Goal: Task Accomplishment & Management: Complete application form

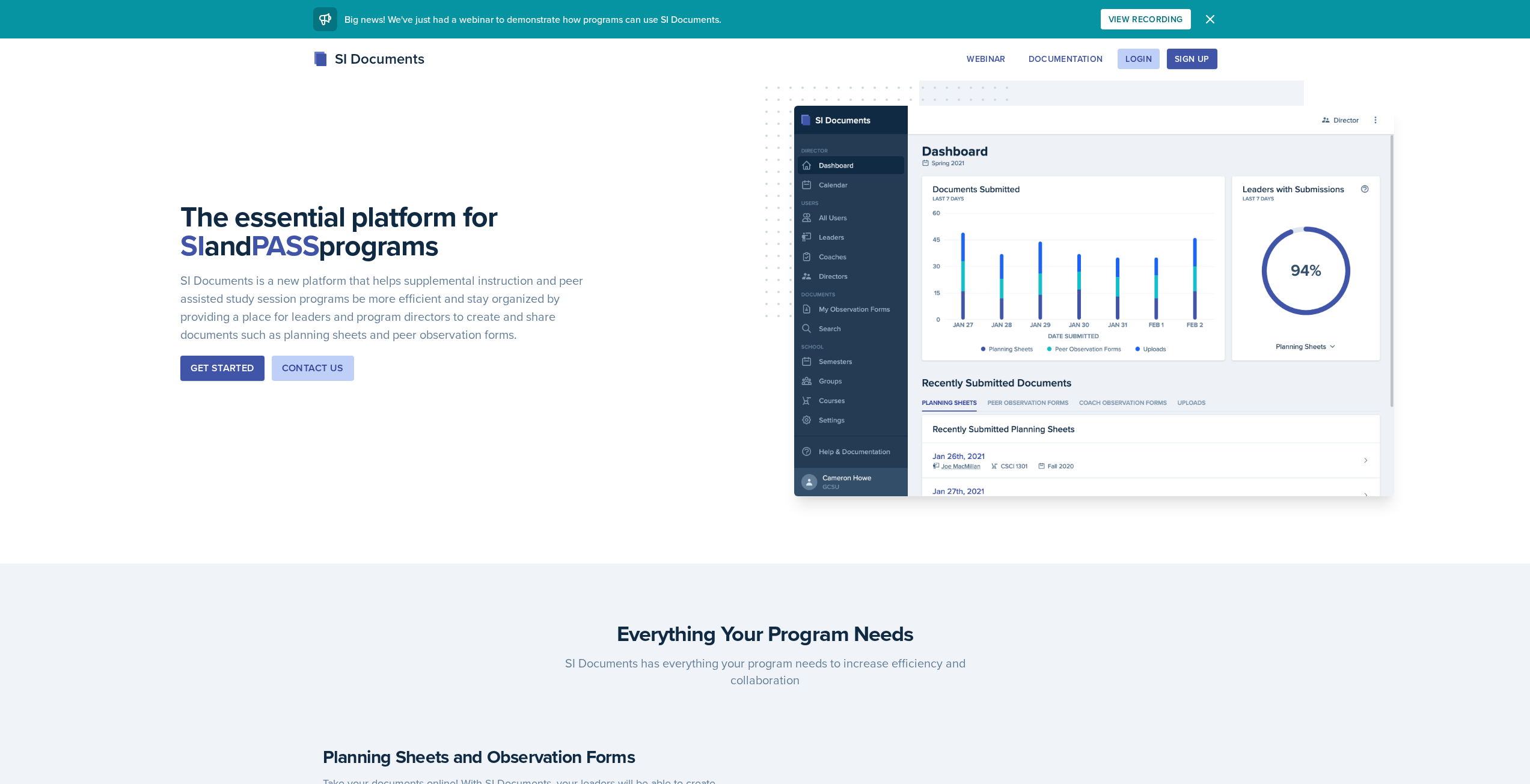
click at [224, 364] on div "Get Started" at bounding box center [222, 368] width 63 height 15
click at [1187, 61] on div "Sign Up" at bounding box center [1191, 59] width 35 height 10
click at [1140, 64] on div "Login" at bounding box center [1138, 59] width 26 height 10
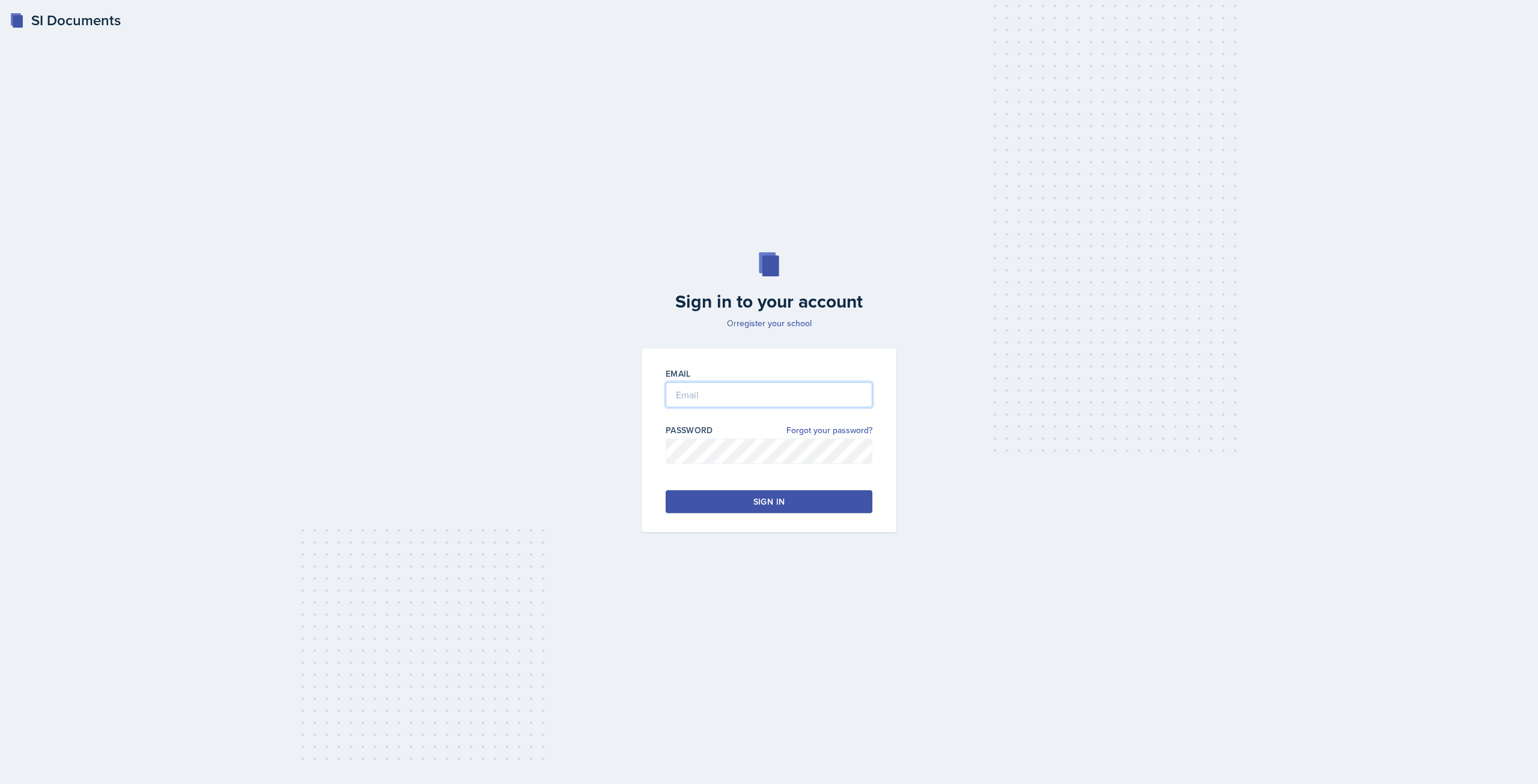
click at [706, 402] on input "email" at bounding box center [769, 395] width 206 height 25
type input "[EMAIL_ADDRESS][PERSON_NAME][DOMAIN_NAME]"
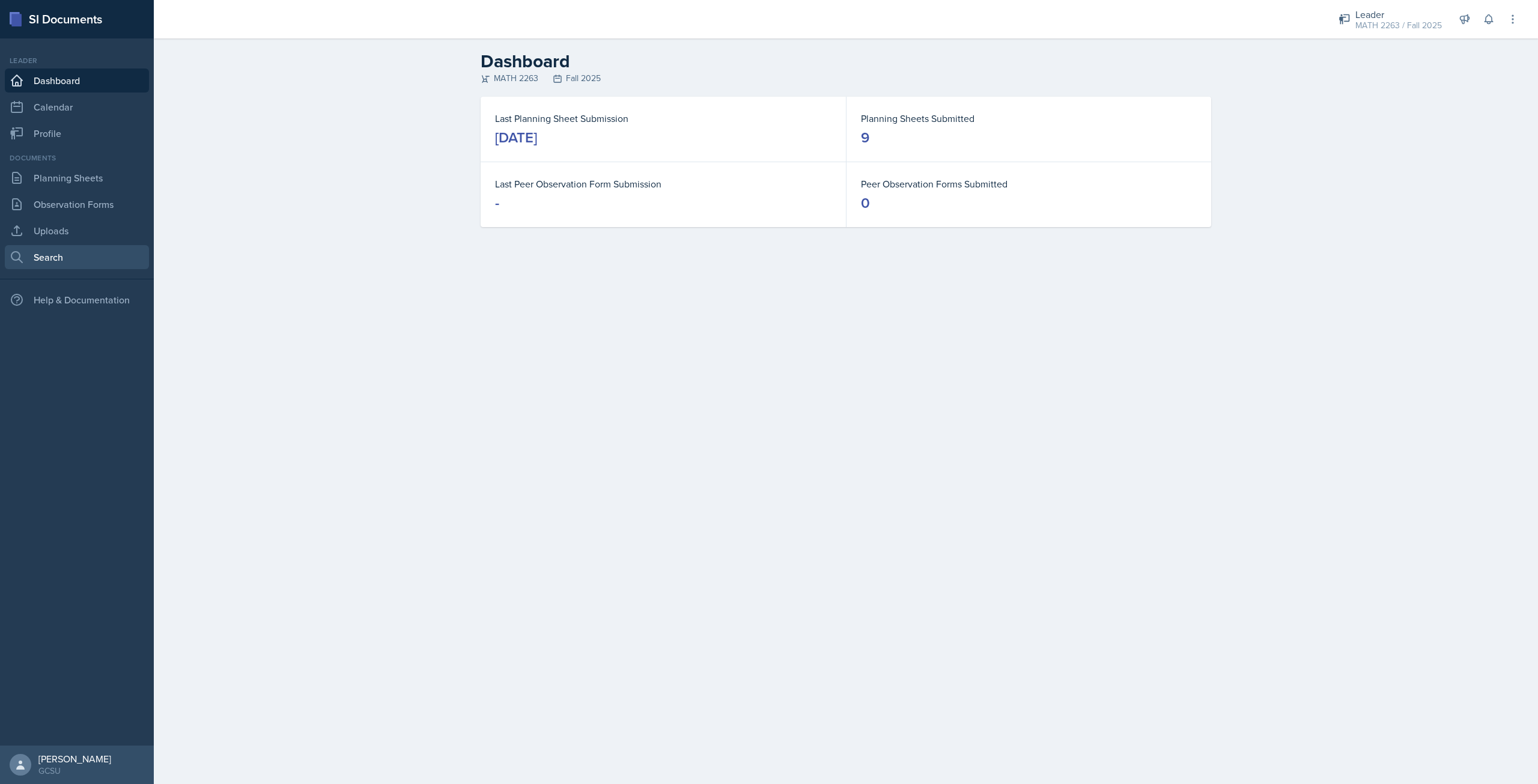
click at [106, 253] on link "Search" at bounding box center [77, 257] width 144 height 24
select select "all"
select select "1"
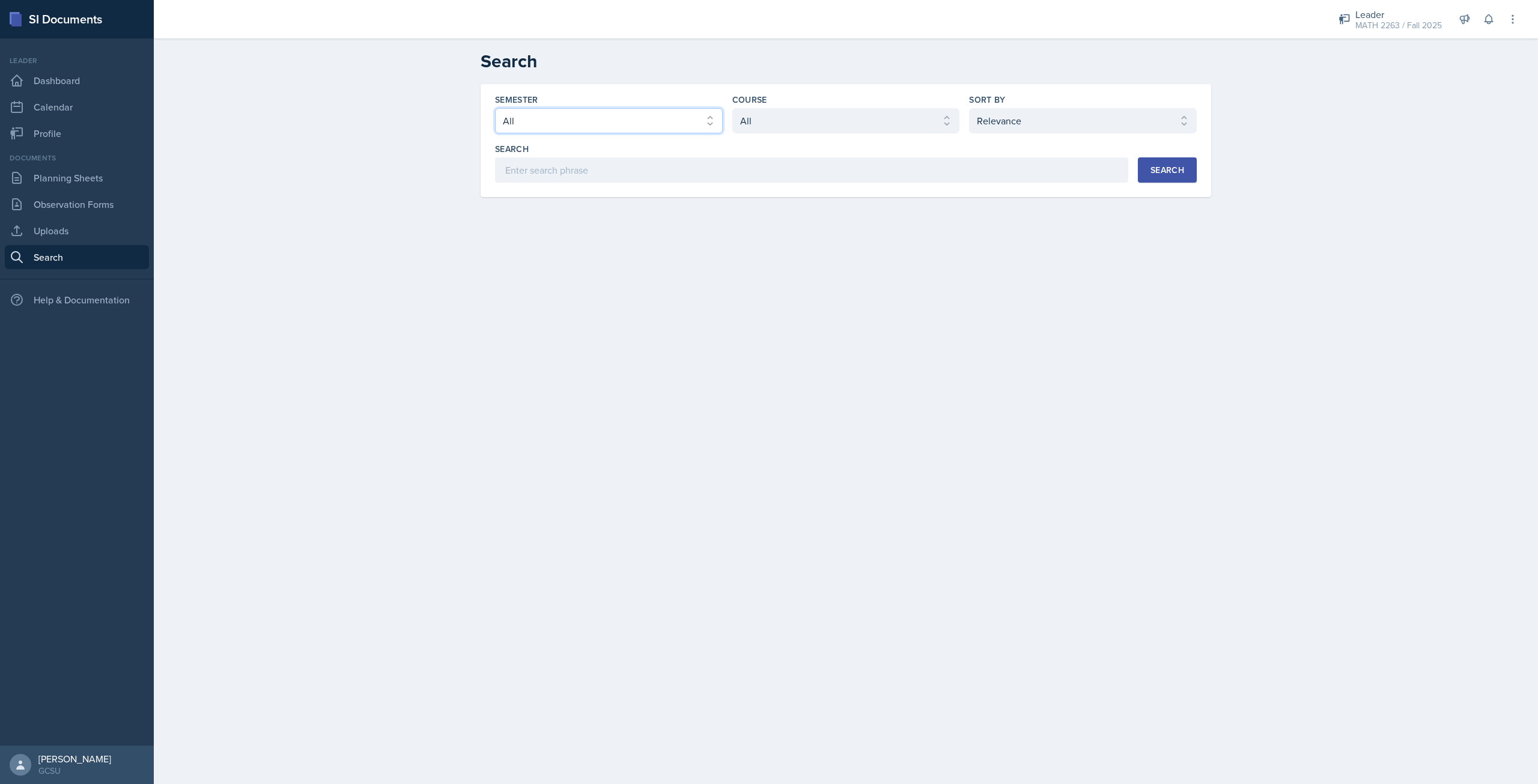
click at [589, 118] on select "Select semester All Fall 2025 Spring 2025 Fall 2024 Spring 2024 Fall 2023 Sprin…" at bounding box center [609, 121] width 228 height 25
drag, startPoint x: 340, startPoint y: 247, endPoint x: 311, endPoint y: 253, distance: 29.6
click at [340, 247] on main "Search Semester Select semester All Fall 2025 Spring 2025 Fall 2024 Spring 2024…" at bounding box center [846, 411] width 1384 height 746
click at [98, 228] on link "Uploads" at bounding box center [77, 231] width 144 height 24
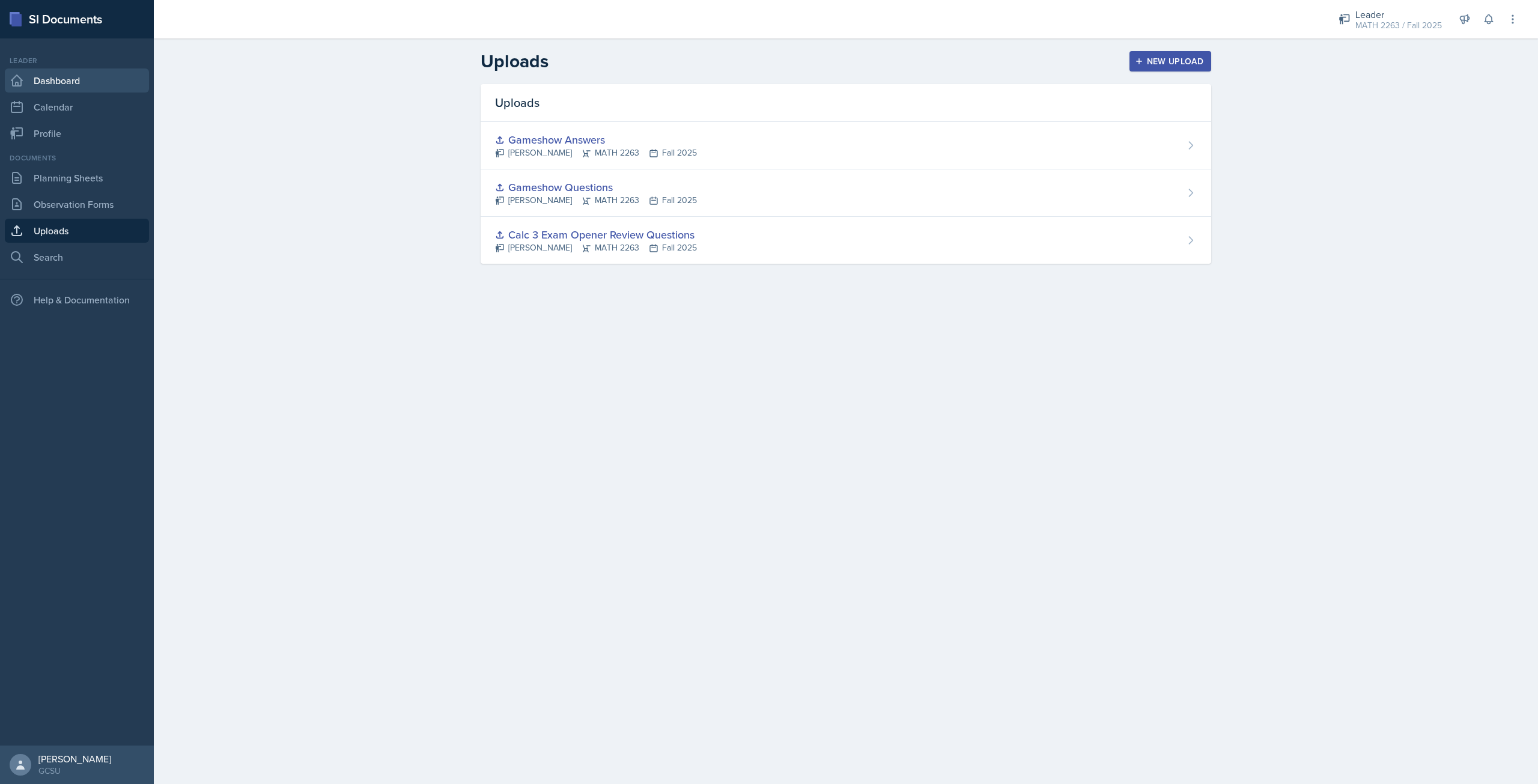
click at [62, 81] on link "Dashboard" at bounding box center [77, 80] width 144 height 24
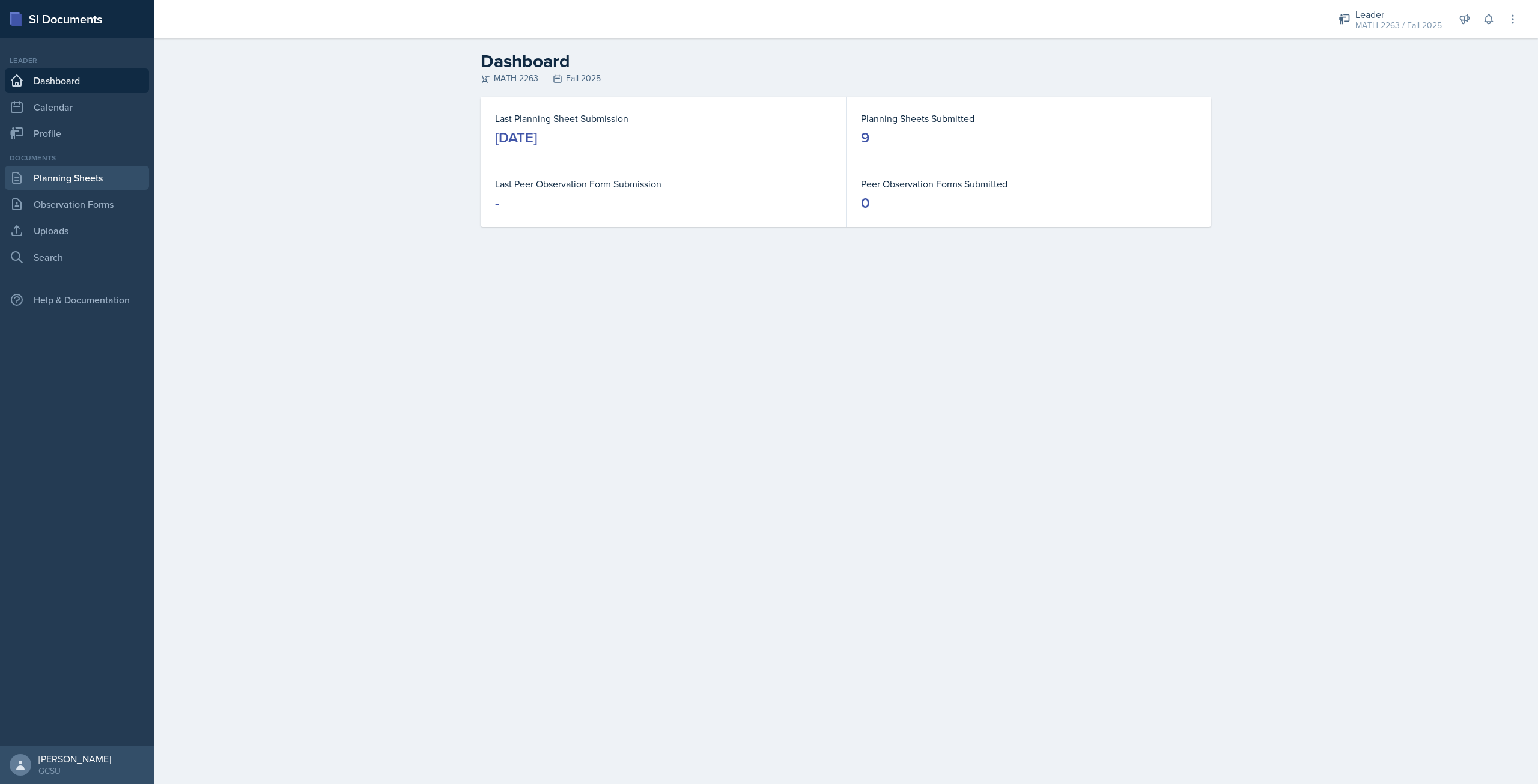
click at [79, 171] on link "Planning Sheets" at bounding box center [77, 178] width 144 height 24
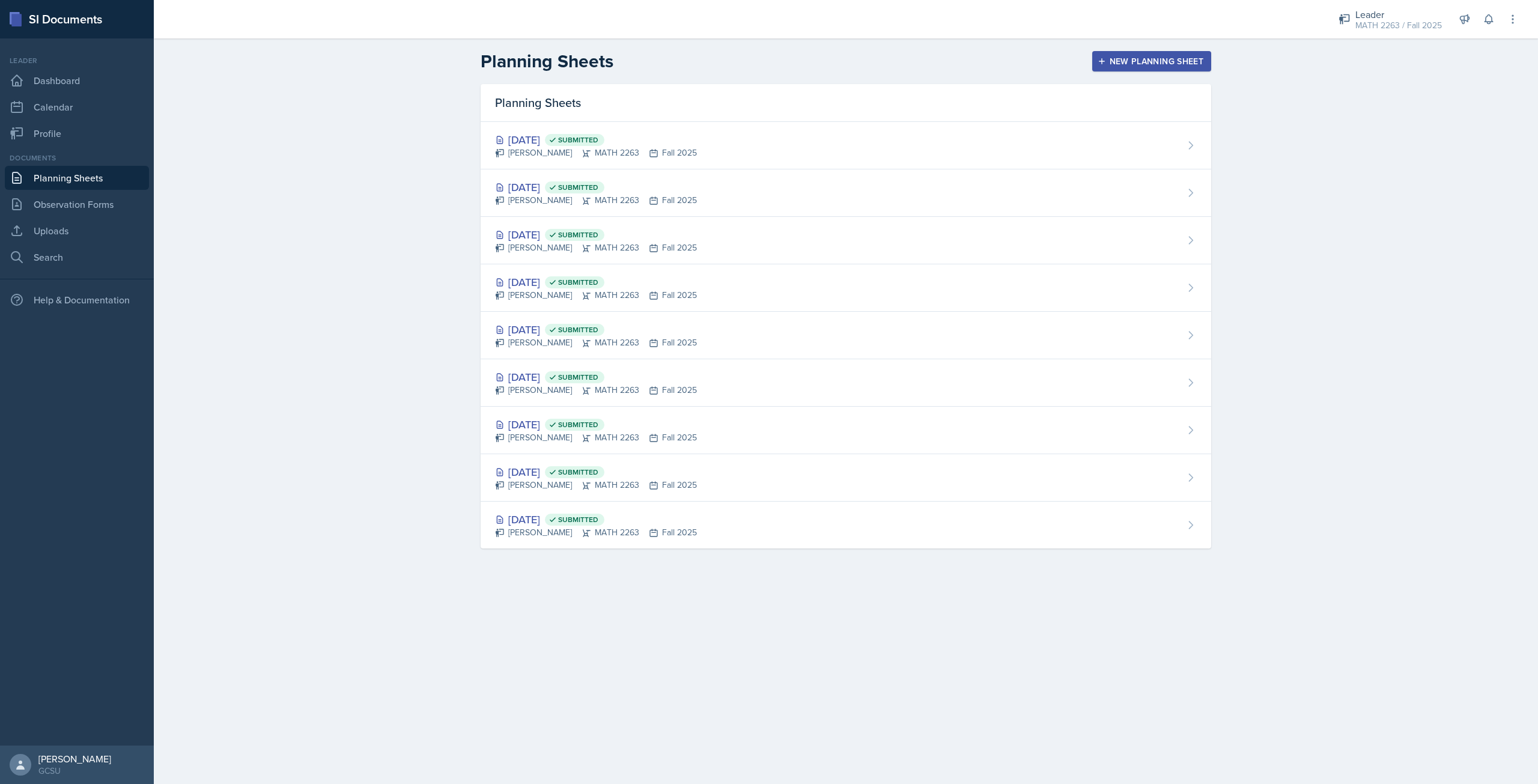
click at [1113, 62] on div "New Planning Sheet" at bounding box center [1151, 61] width 104 height 10
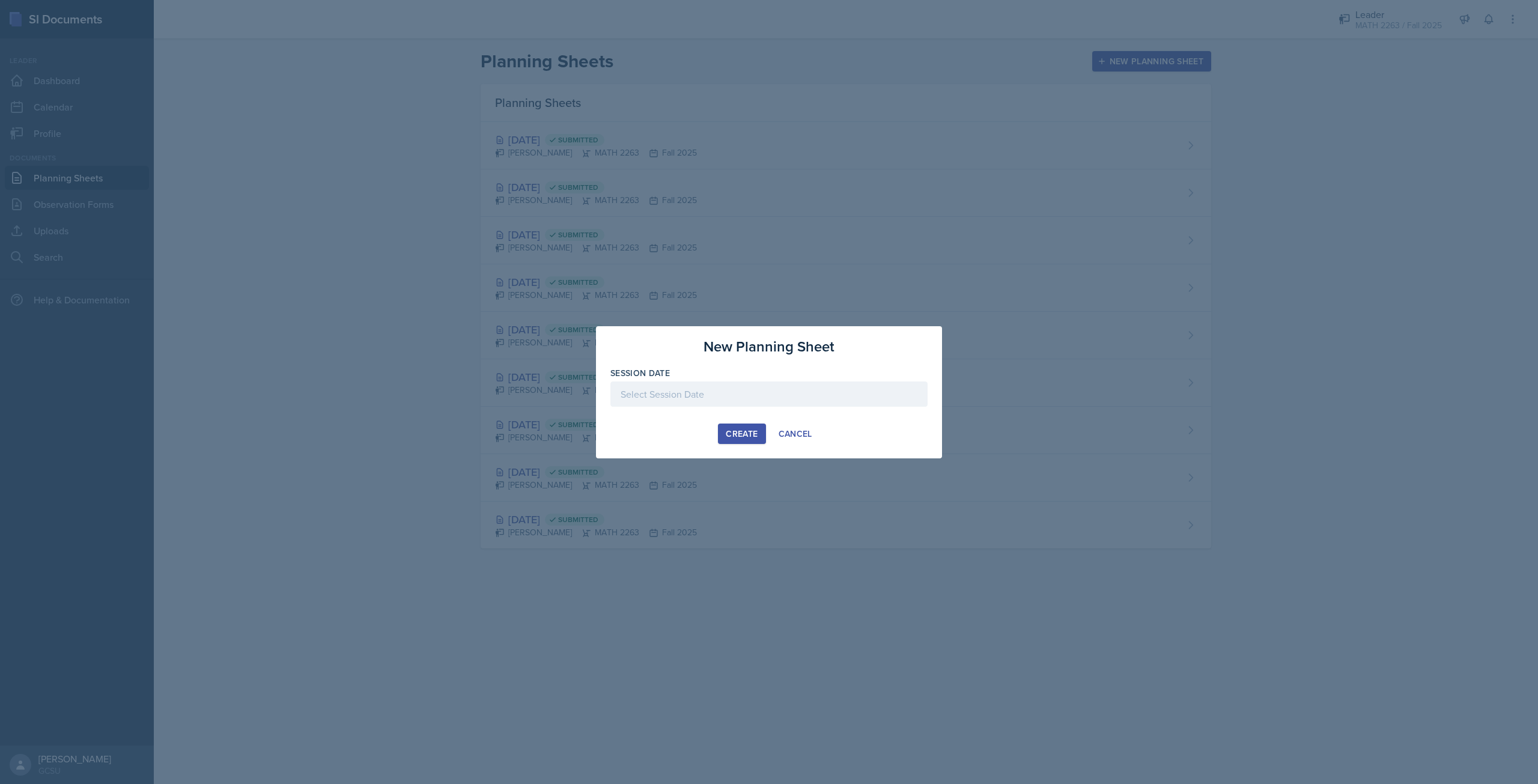
click at [731, 388] on div at bounding box center [769, 394] width 317 height 25
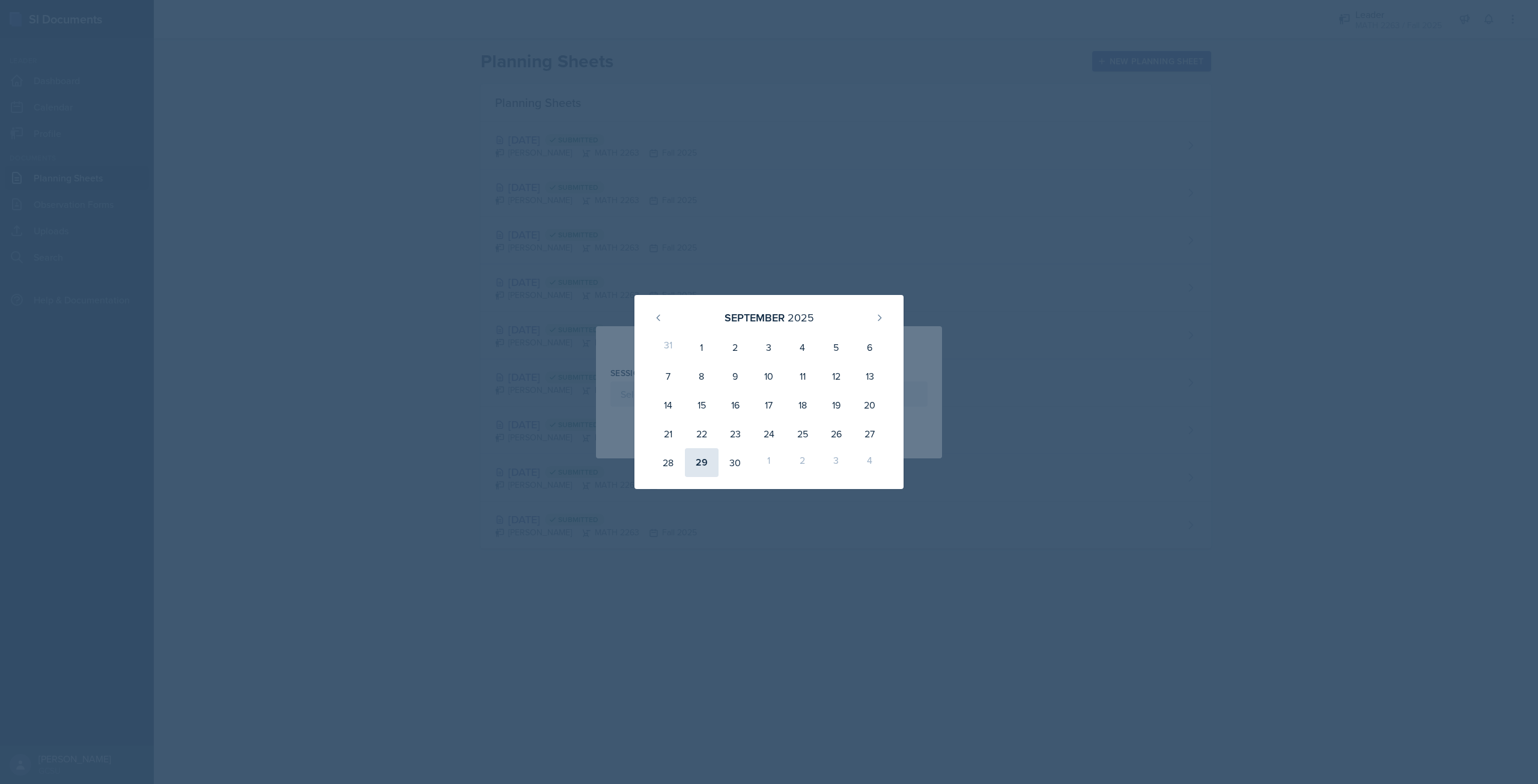
click at [706, 449] on div "29" at bounding box center [702, 462] width 34 height 29
type input "[DATE]"
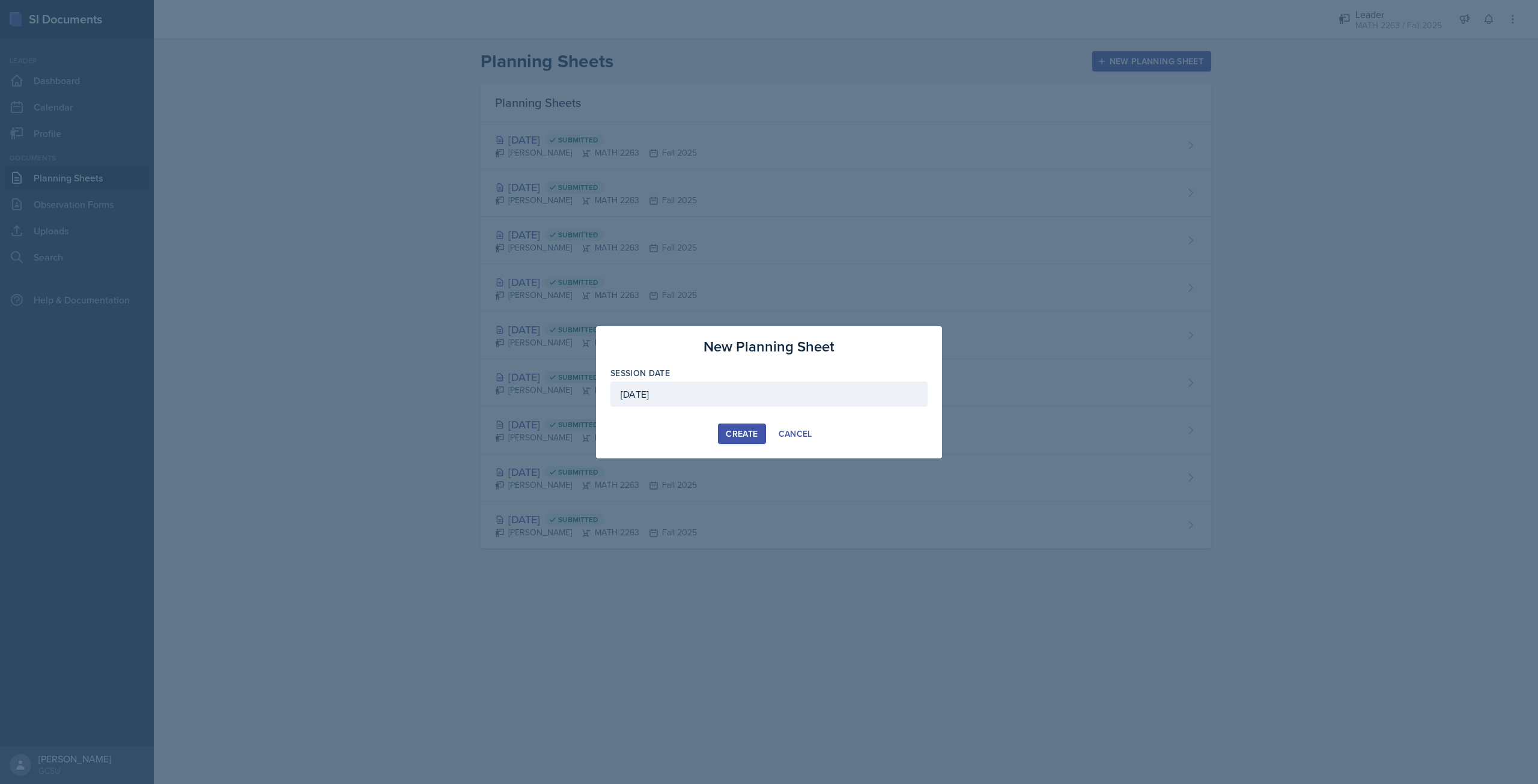
click at [736, 431] on div "Create" at bounding box center [741, 434] width 32 height 10
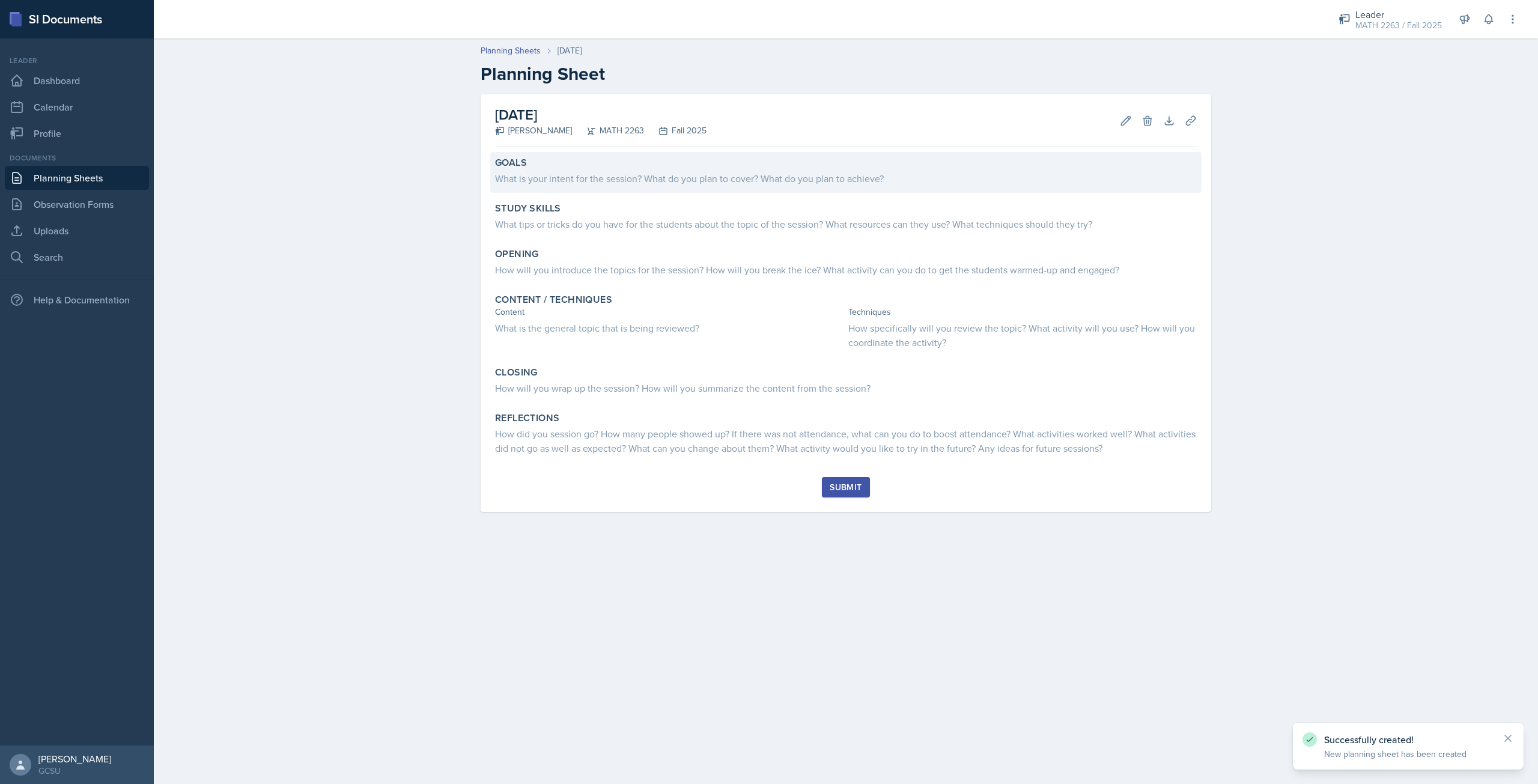
click at [565, 181] on div "What is your intent for the session? What do you plan to cover? What do you pla…" at bounding box center [846, 179] width 702 height 15
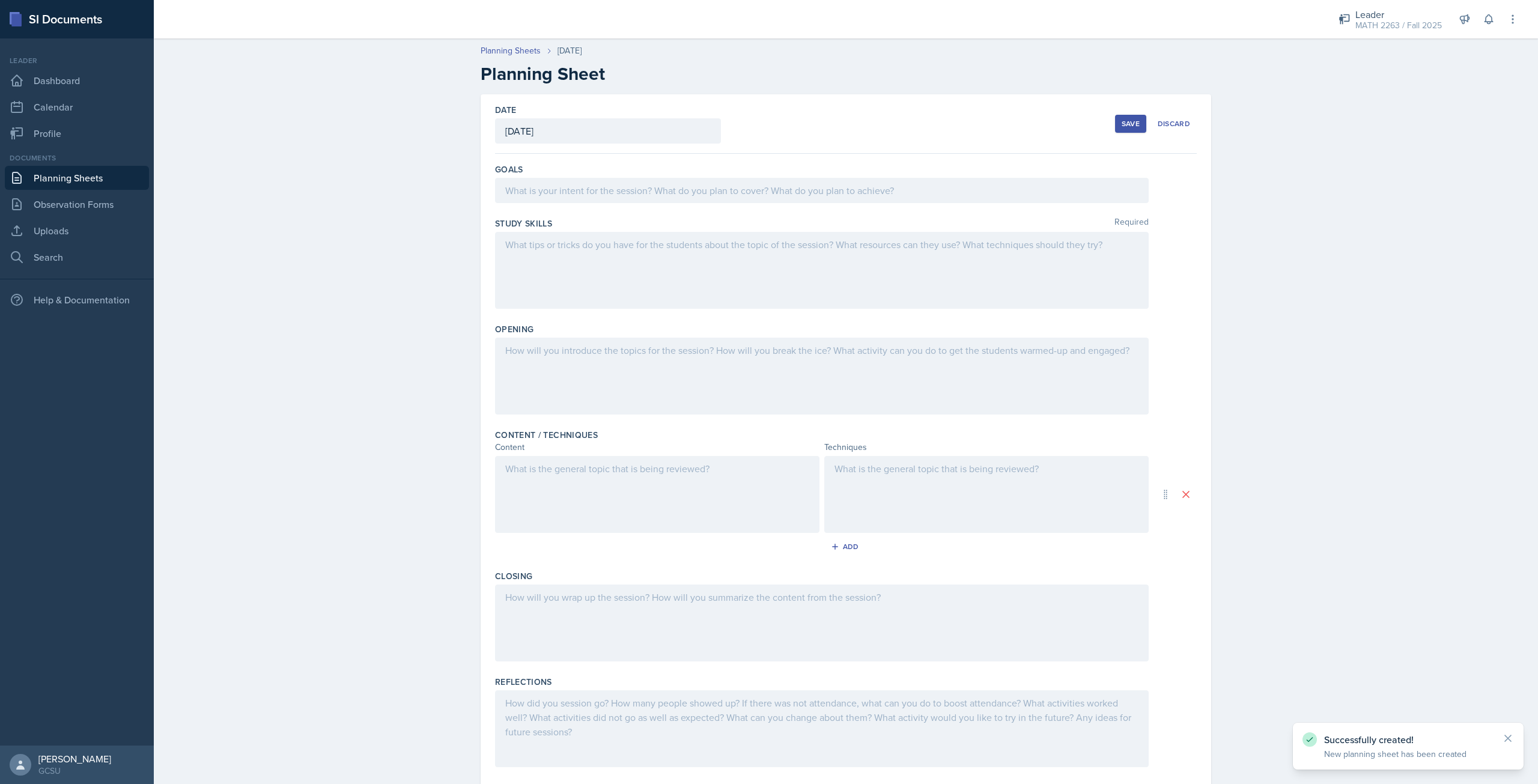
click at [565, 186] on div at bounding box center [822, 190] width 653 height 25
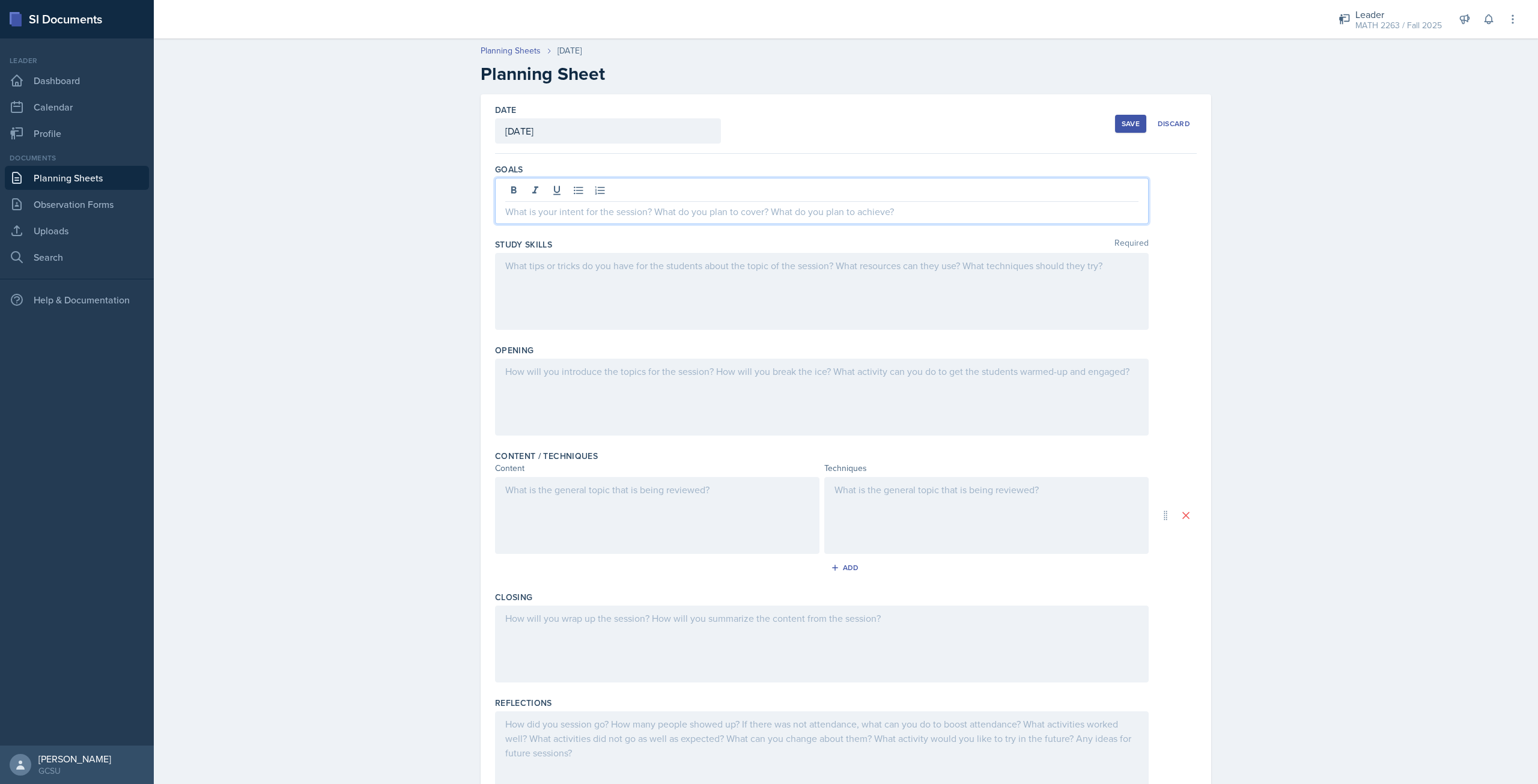
click at [563, 220] on div at bounding box center [822, 201] width 653 height 46
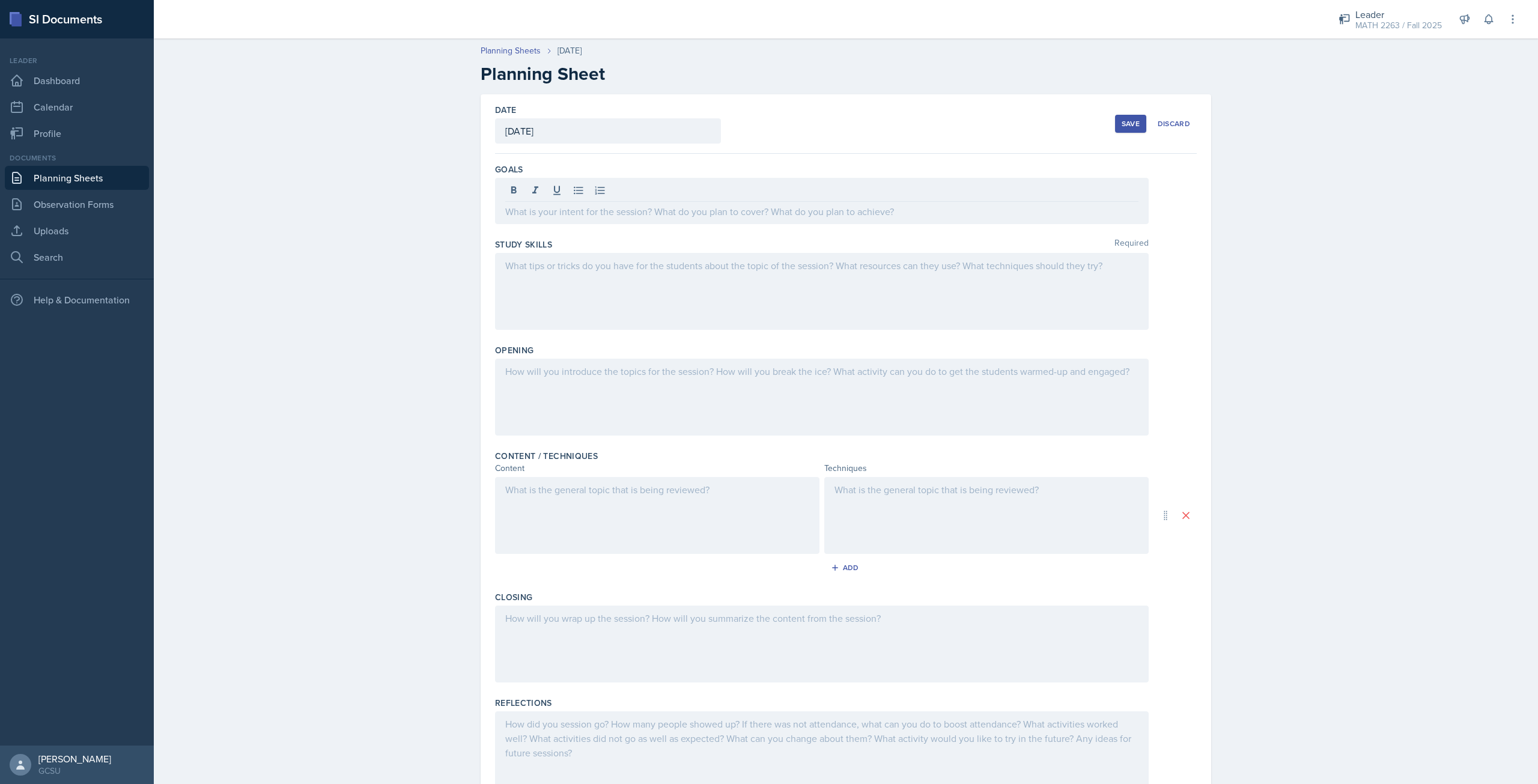
drag, startPoint x: 563, startPoint y: 220, endPoint x: 854, endPoint y: 314, distance: 305.8
click at [854, 314] on div at bounding box center [822, 291] width 653 height 77
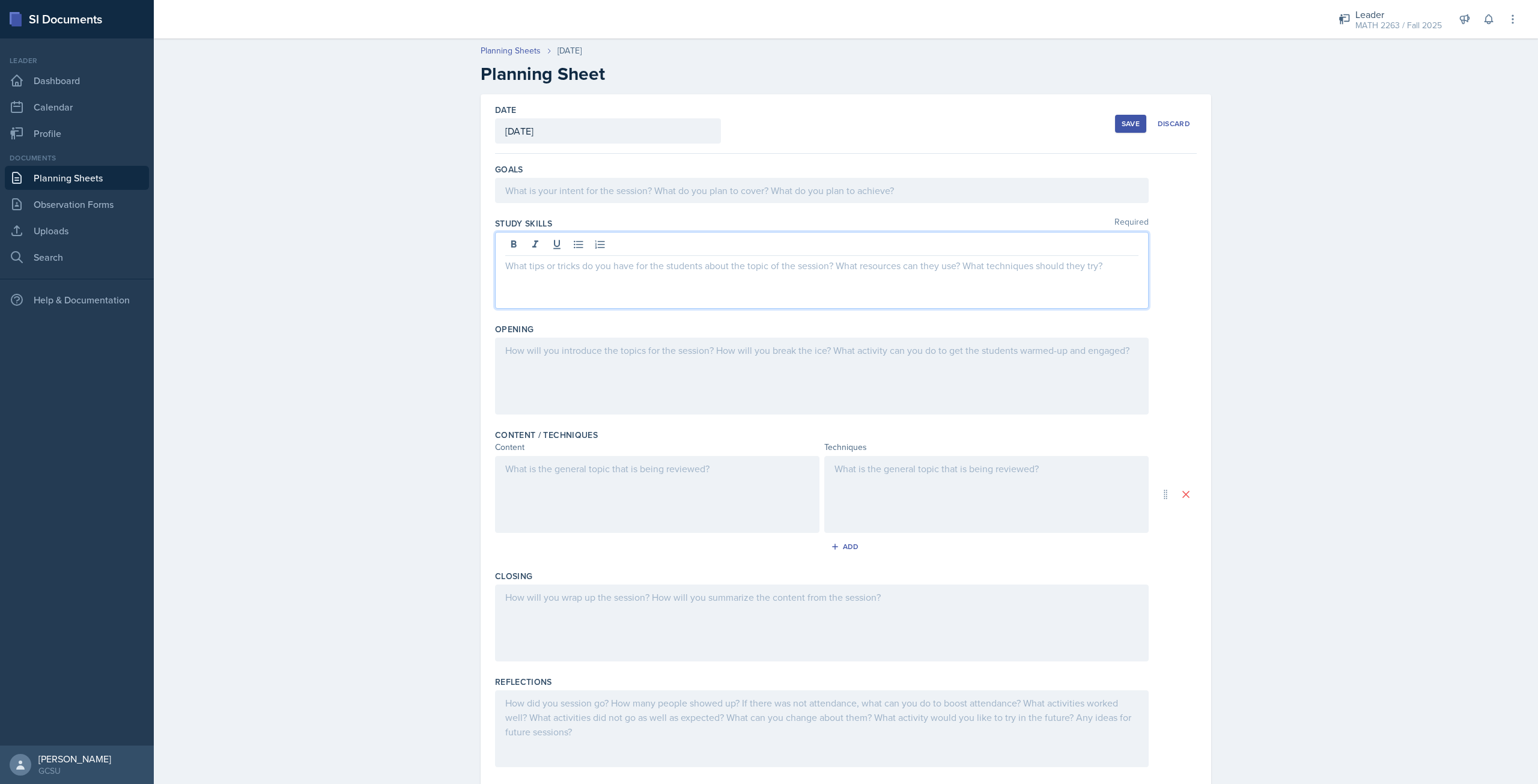
paste div
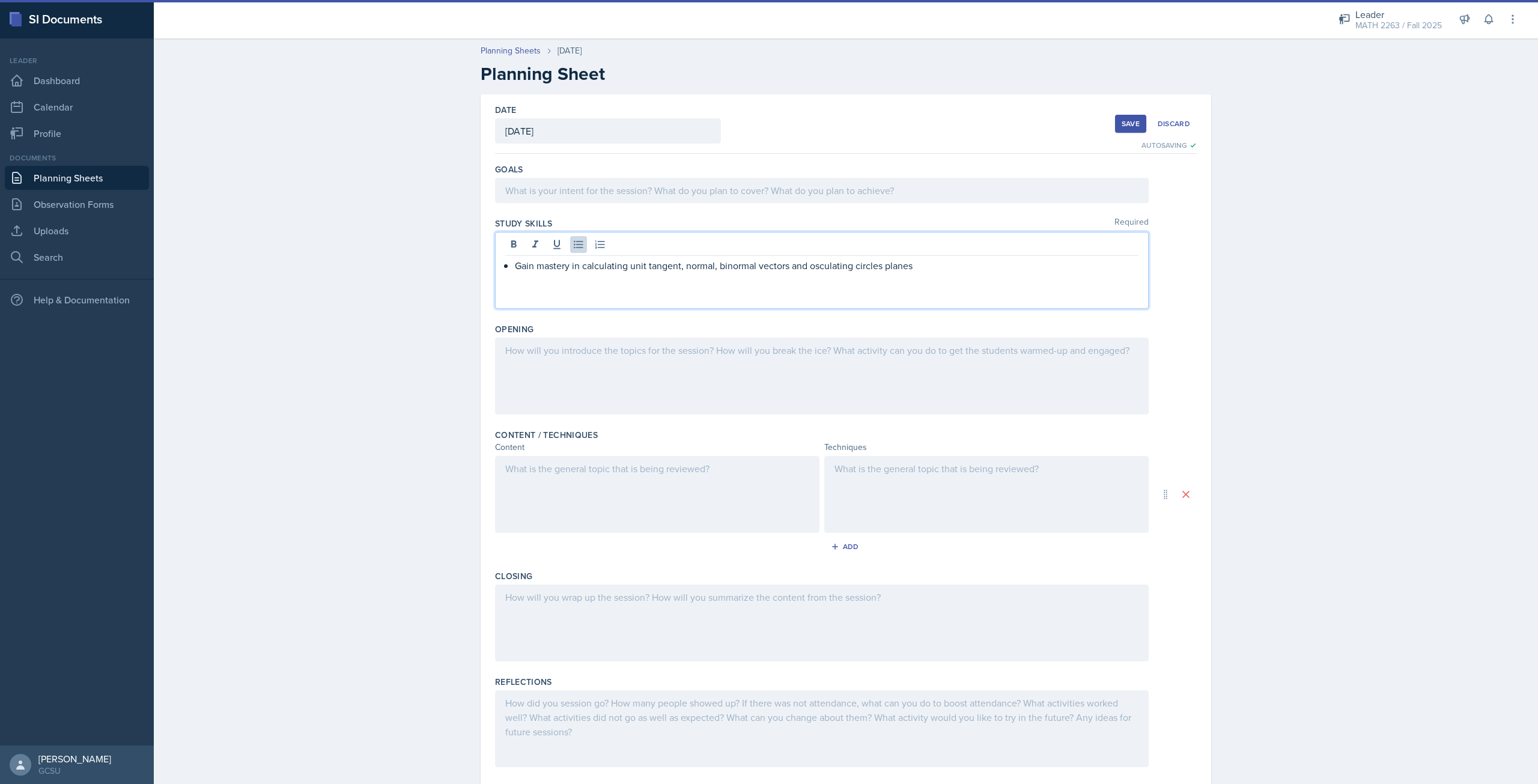
click at [677, 367] on div at bounding box center [822, 375] width 653 height 77
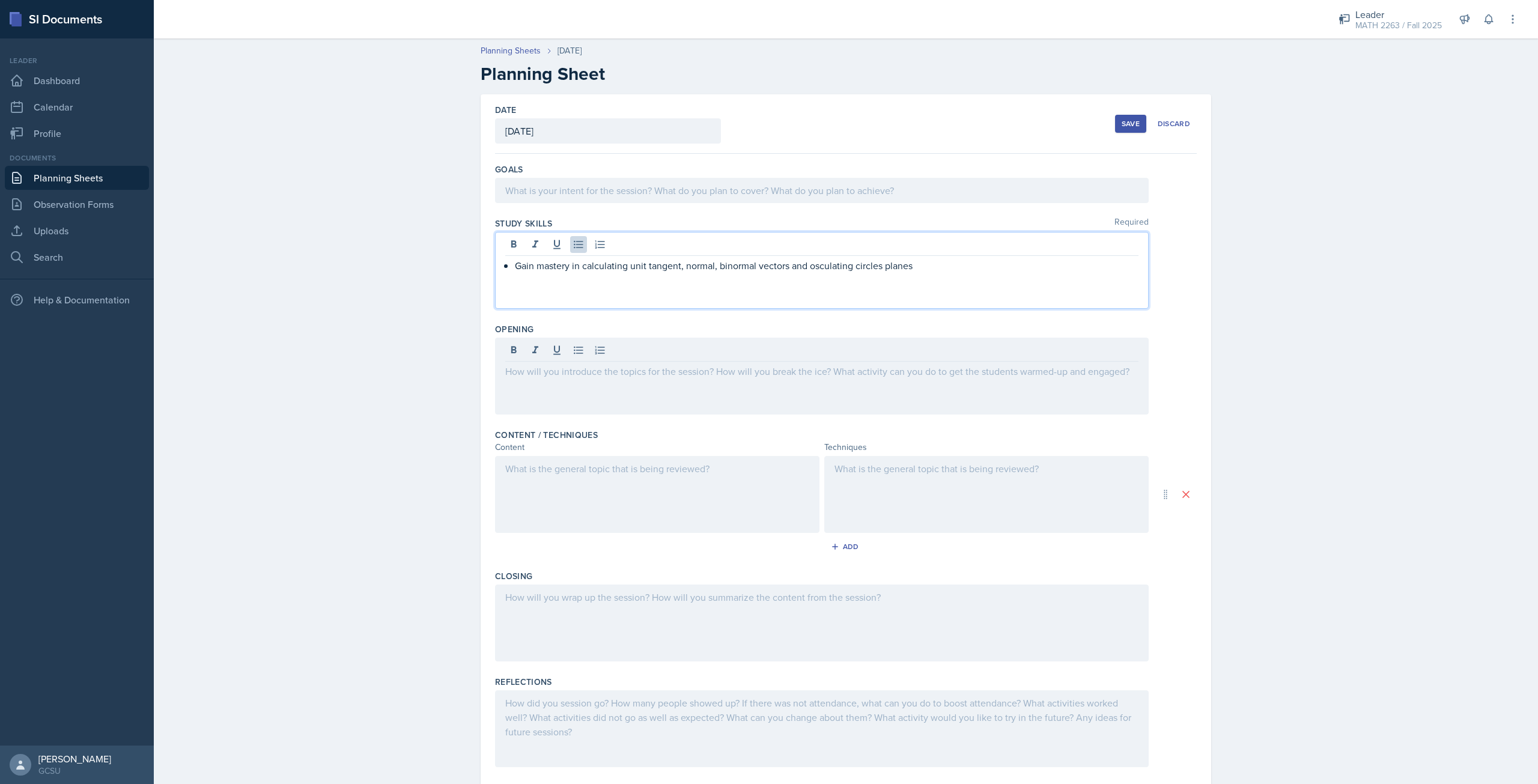
drag, startPoint x: 677, startPoint y: 367, endPoint x: 914, endPoint y: 247, distance: 265.6
click at [914, 247] on div "Gain mastery in calculating unit tangent, normal, binormal vectors and osculati…" at bounding box center [822, 270] width 653 height 77
drag, startPoint x: 913, startPoint y: 264, endPoint x: 503, endPoint y: 270, distance: 410.0
click at [515, 270] on li "Gain mastery in calculating unit tangent, normal, binormal vectors and osculati…" at bounding box center [827, 266] width 624 height 15
click at [595, 190] on div at bounding box center [822, 190] width 653 height 25
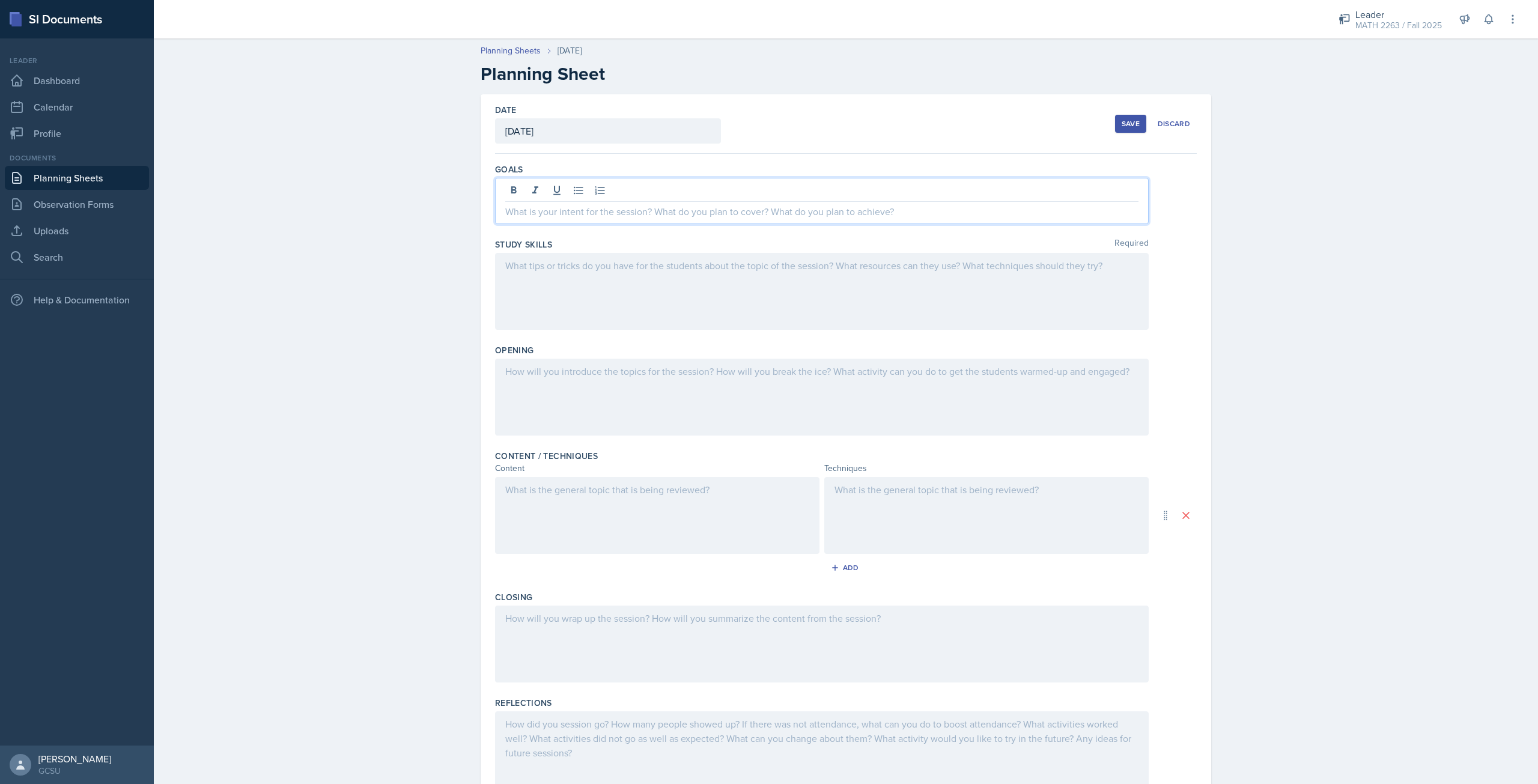
click at [614, 204] on p at bounding box center [822, 212] width 633 height 15
paste div
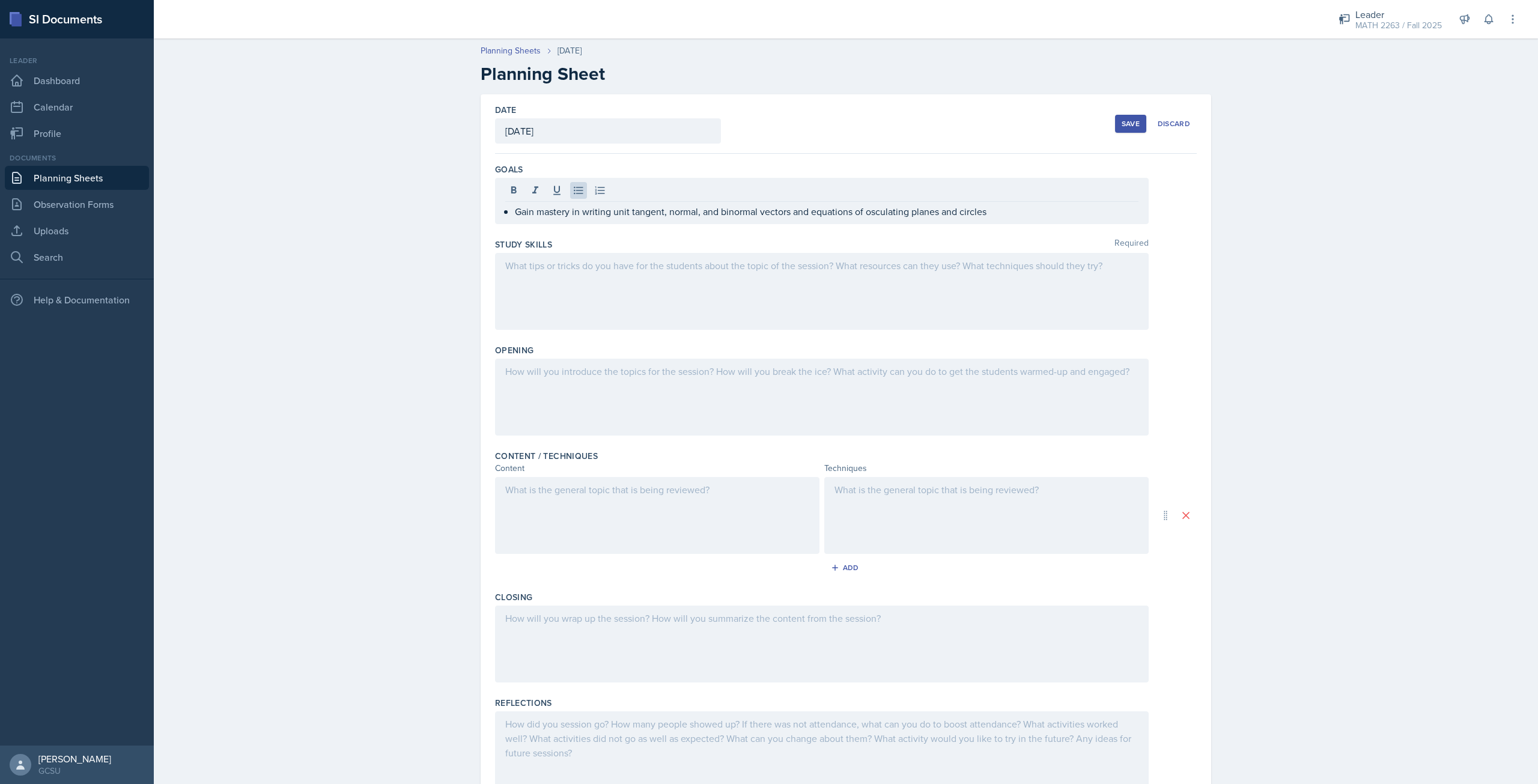
click at [728, 292] on div at bounding box center [822, 291] width 653 height 77
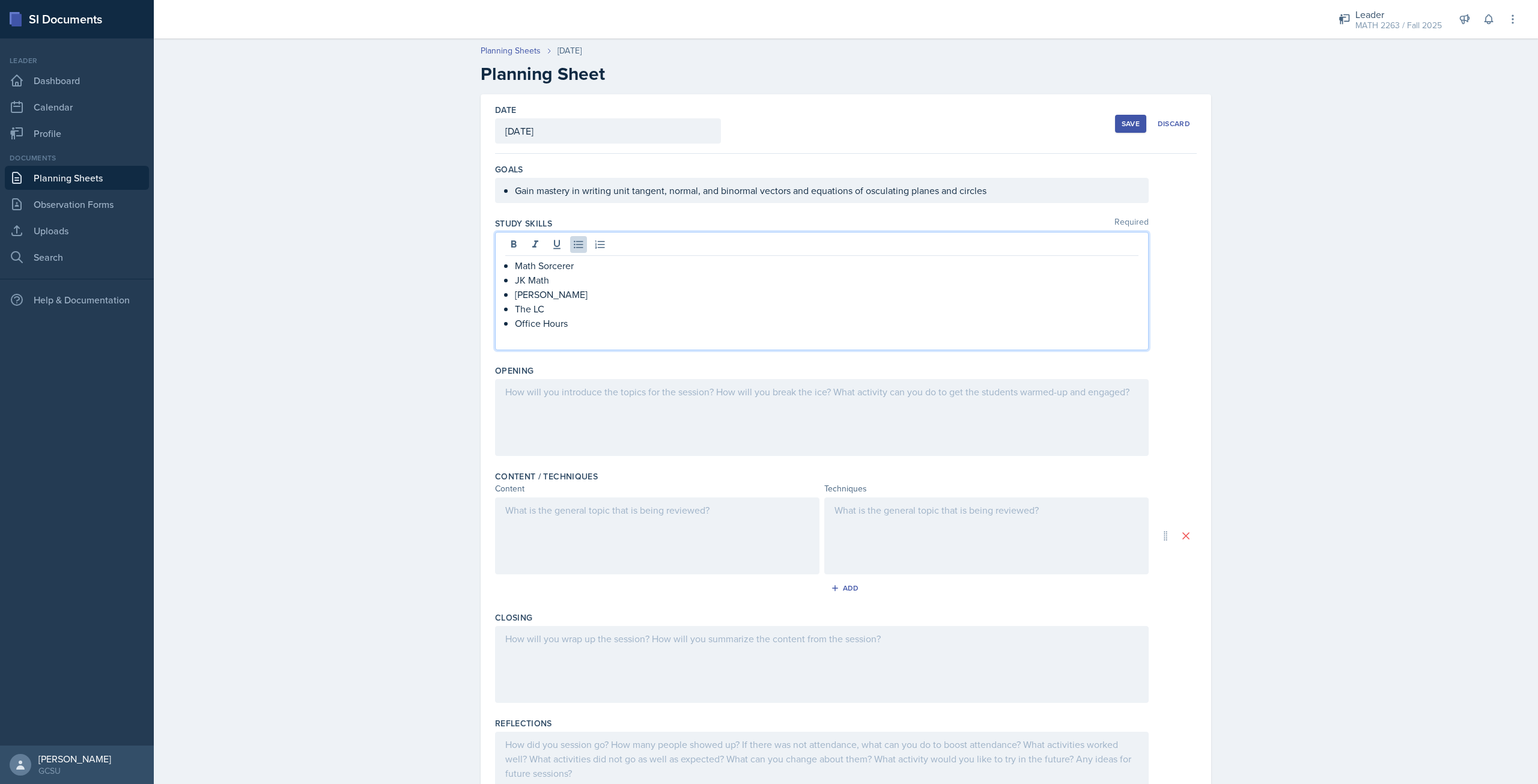
drag, startPoint x: 768, startPoint y: 360, endPoint x: 740, endPoint y: 386, distance: 38.2
click at [768, 361] on div "Opening" at bounding box center [846, 413] width 702 height 106
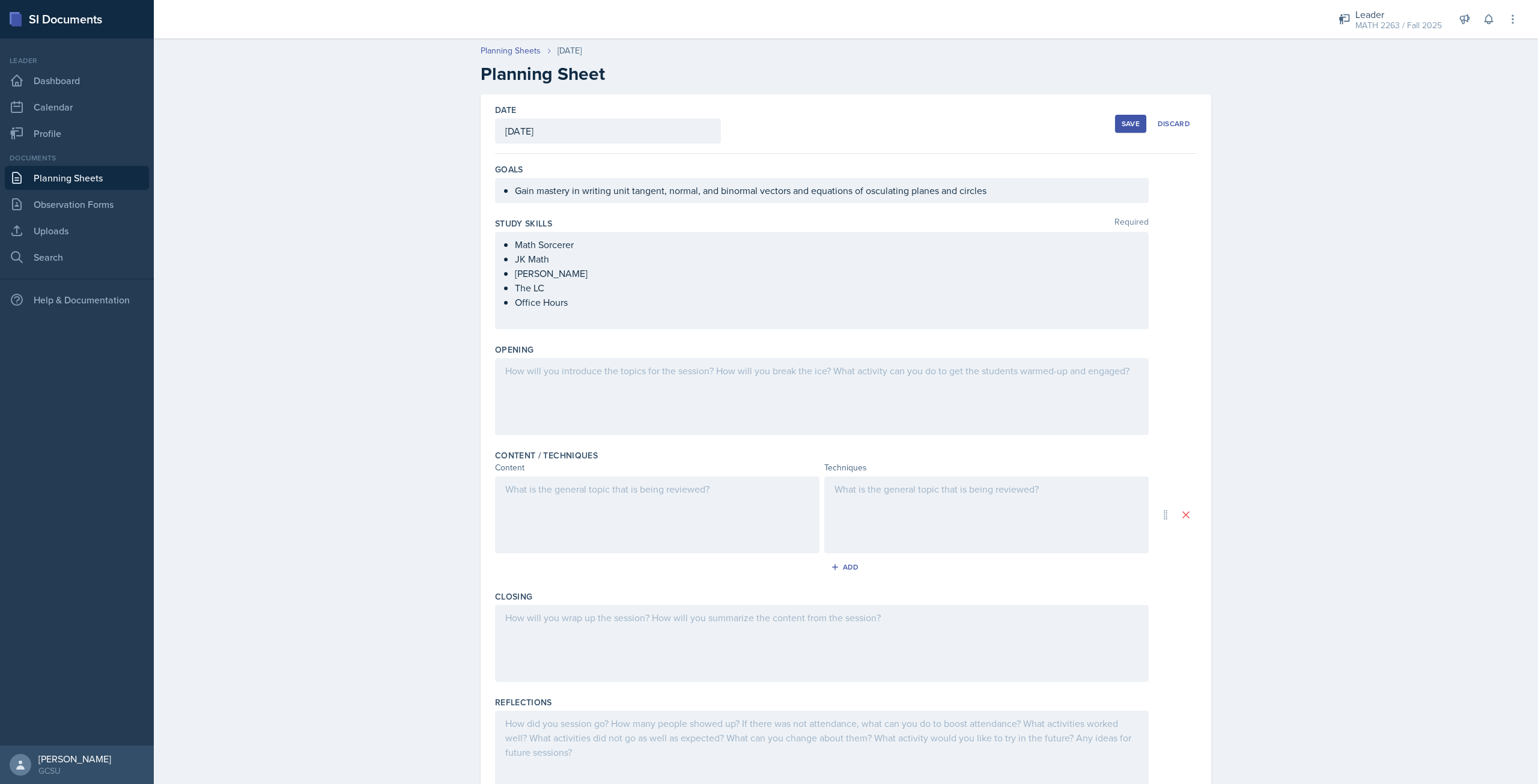
click at [735, 390] on div at bounding box center [822, 396] width 653 height 77
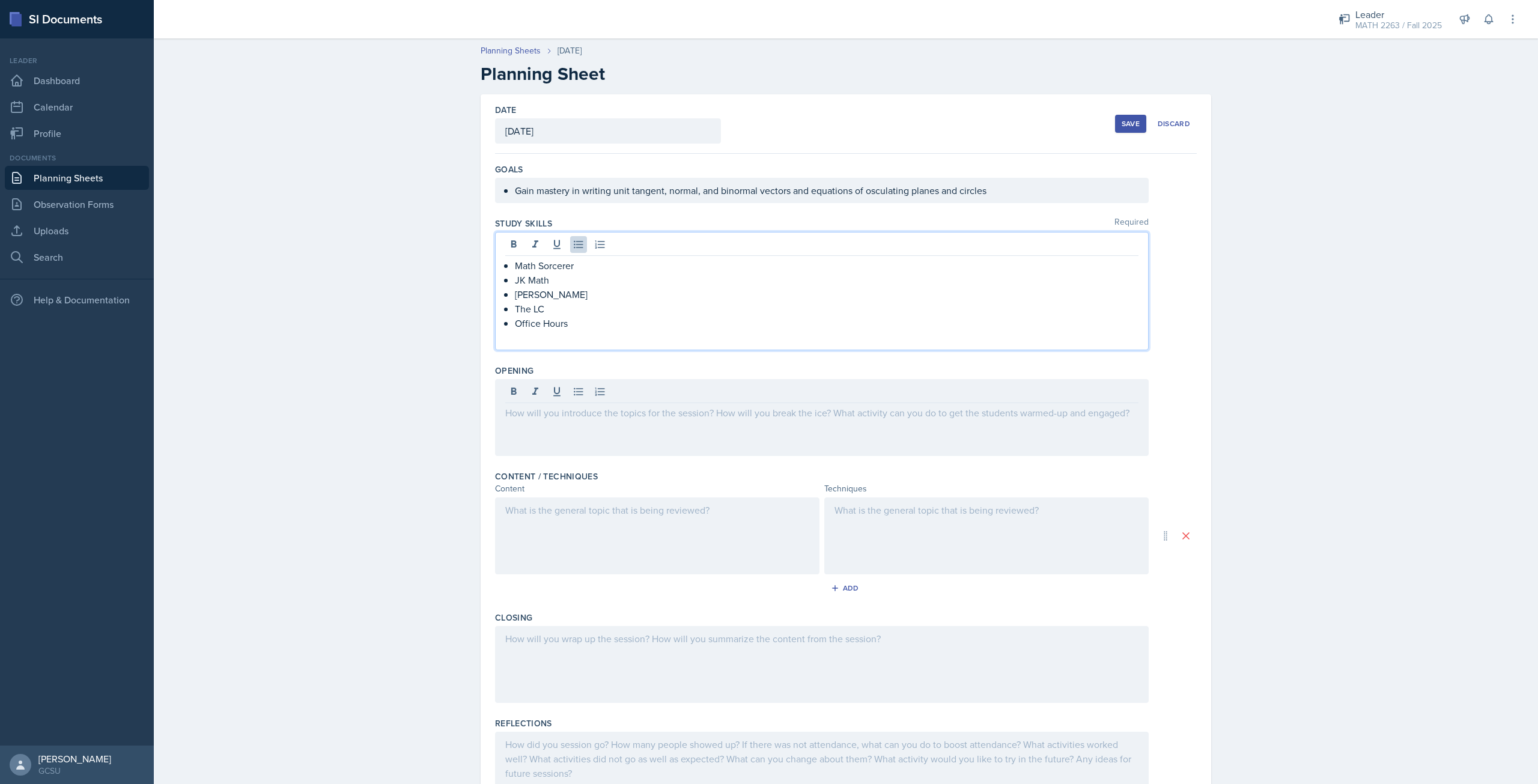
drag, startPoint x: 607, startPoint y: 401, endPoint x: 819, endPoint y: 268, distance: 250.3
click at [885, 317] on div "Math Sorcerer JK Math Professor Leonard The LC Office Hours" at bounding box center [822, 302] width 633 height 87
click at [545, 403] on div at bounding box center [822, 417] width 653 height 77
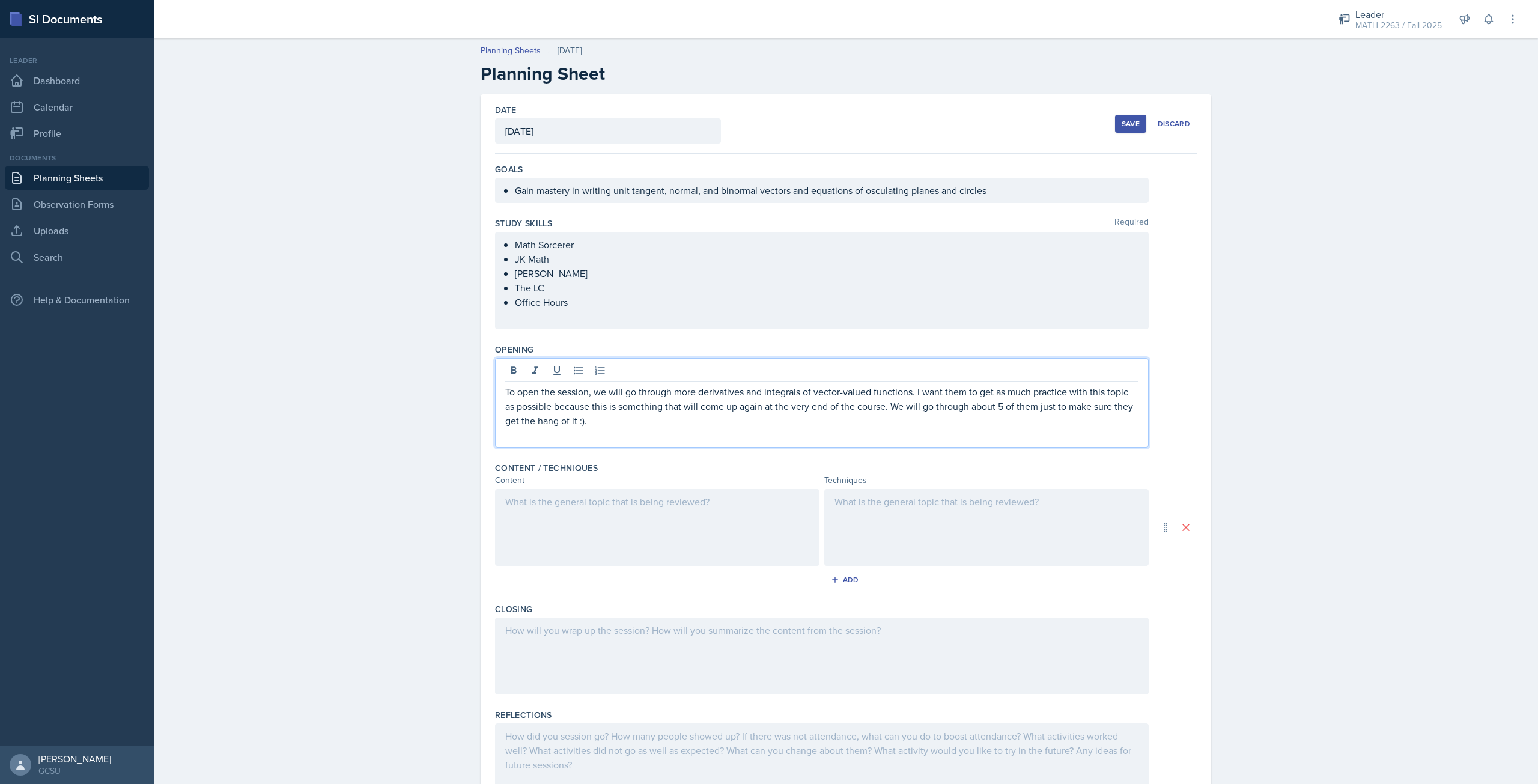
click at [908, 396] on p "To open the session, we will go through more derivatives and integrals of vecto…" at bounding box center [822, 406] width 633 height 43
click at [696, 507] on div at bounding box center [657, 527] width 324 height 77
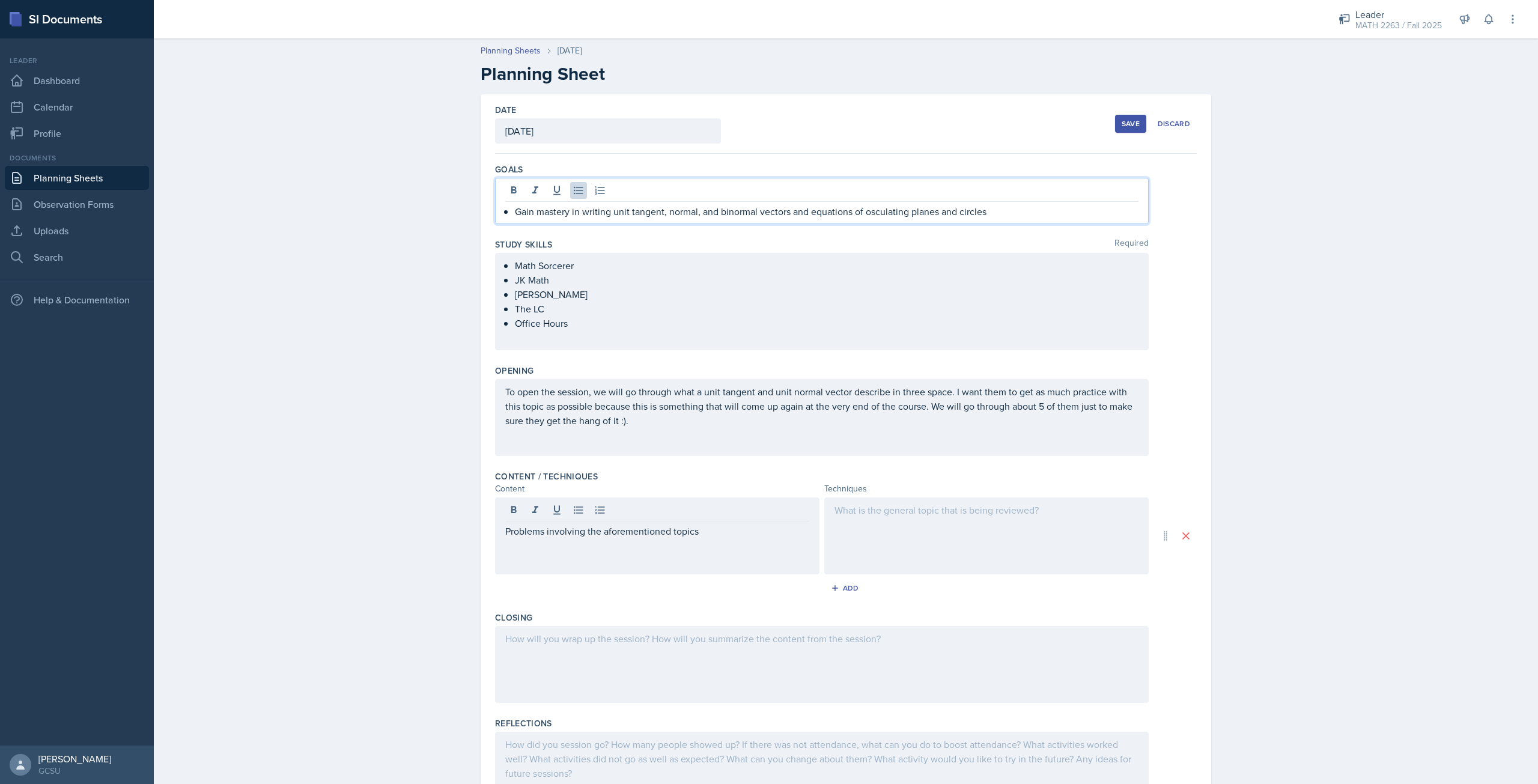
click at [985, 188] on div "Gain mastery in writing unit tangent, normal, and binormal vectors and equation…" at bounding box center [822, 201] width 653 height 46
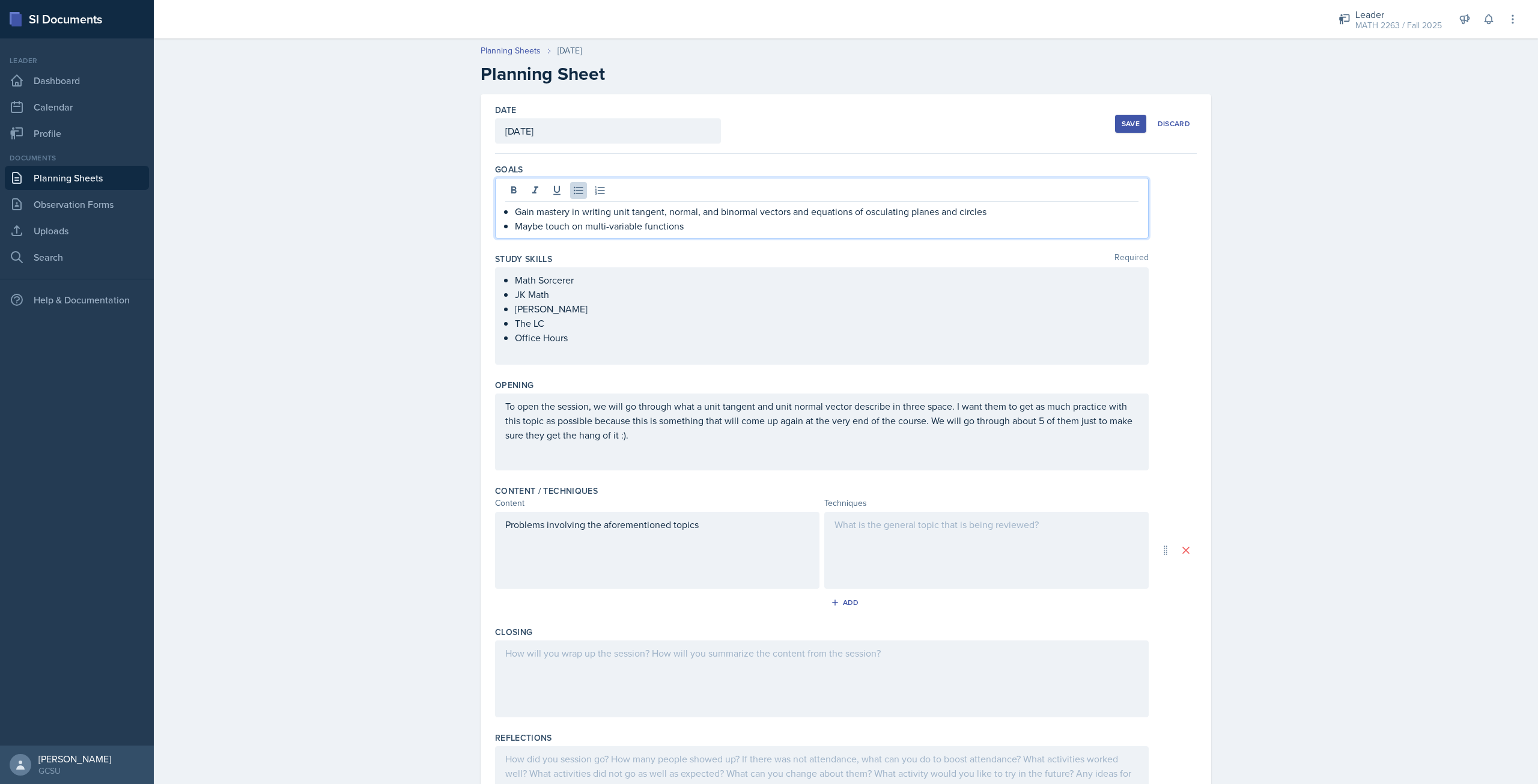
click at [910, 559] on div at bounding box center [986, 550] width 324 height 77
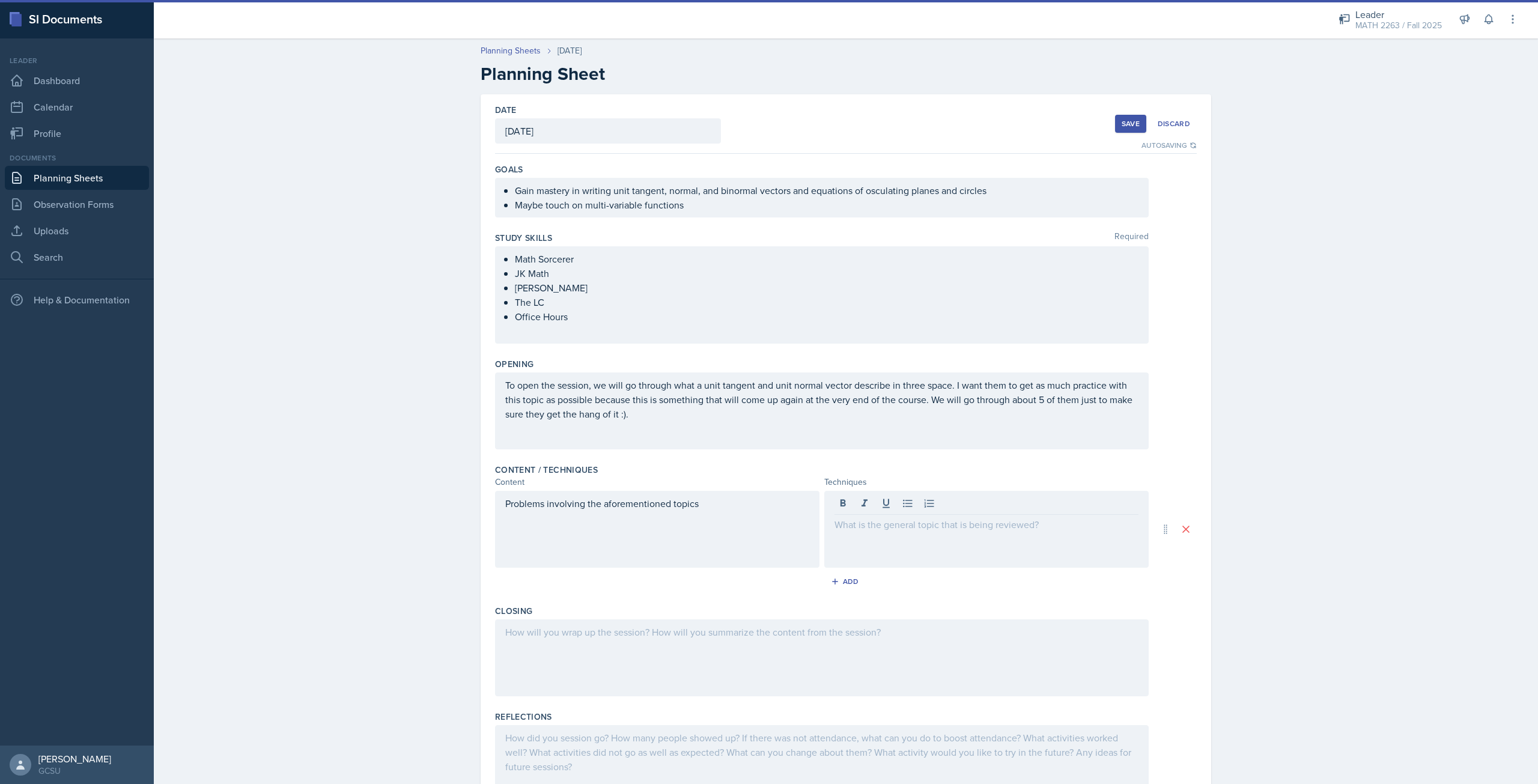
click at [872, 537] on div at bounding box center [986, 529] width 324 height 77
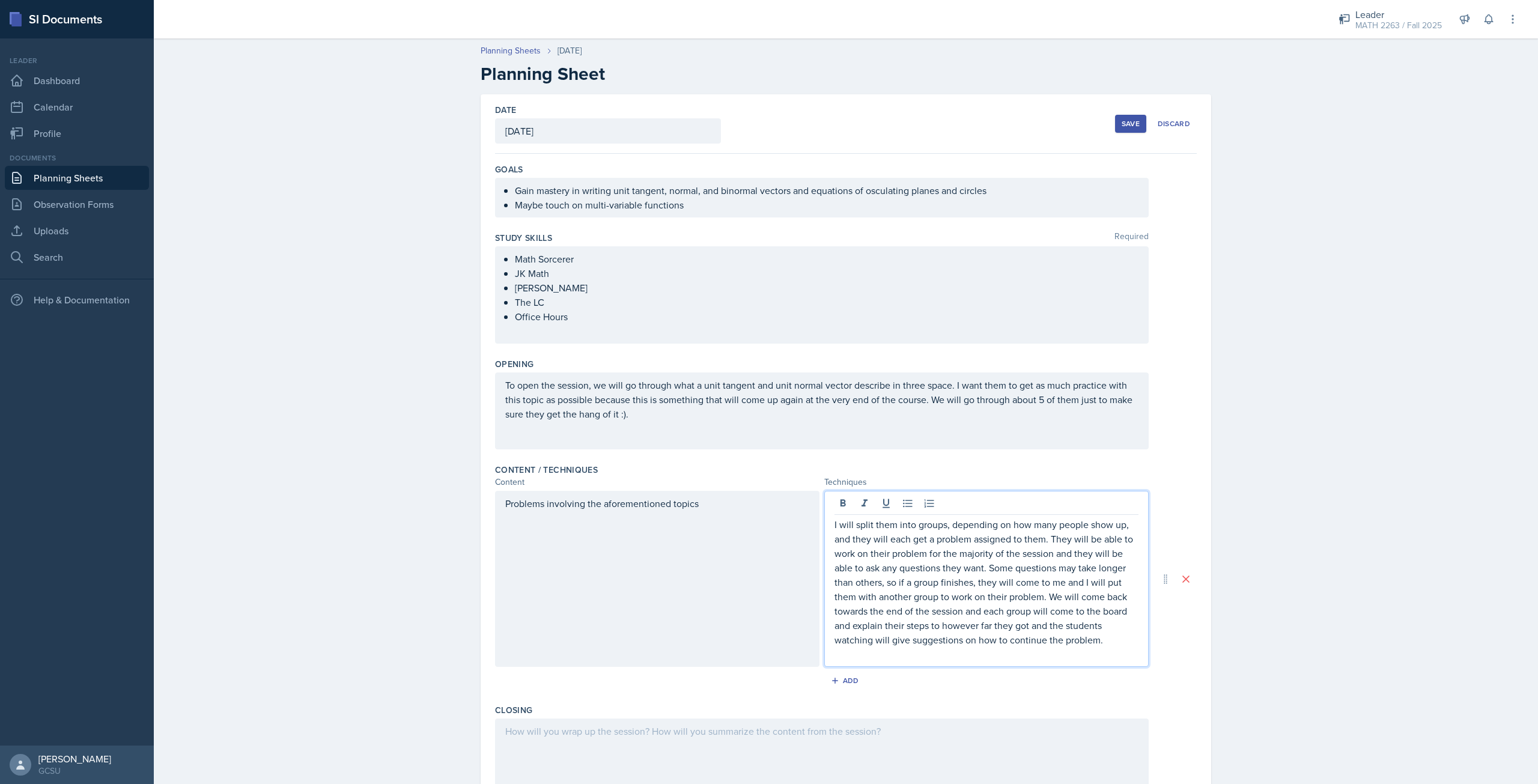
click at [741, 570] on div "Problems involving the aforementioned topics" at bounding box center [657, 579] width 324 height 176
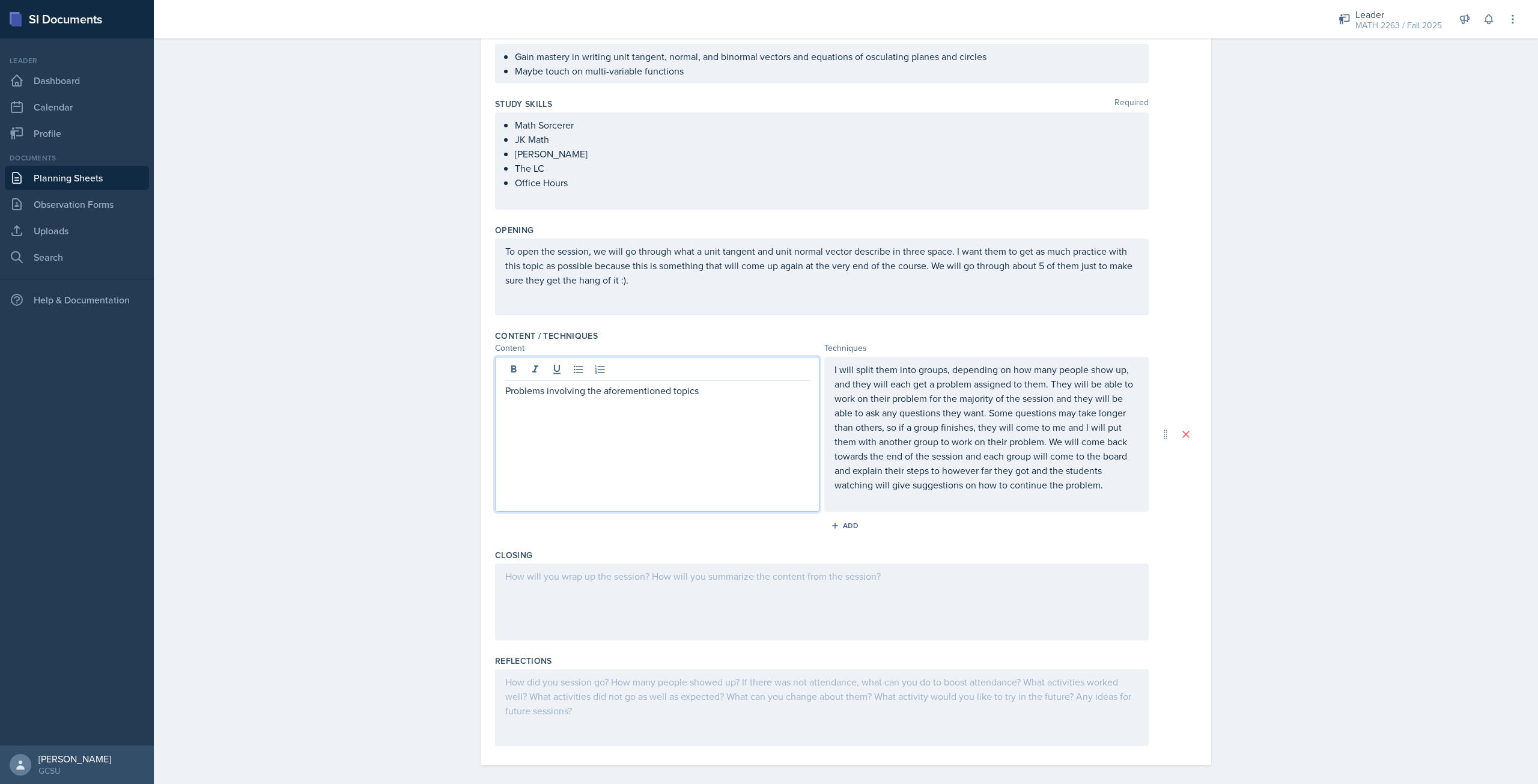
scroll to position [144, 0]
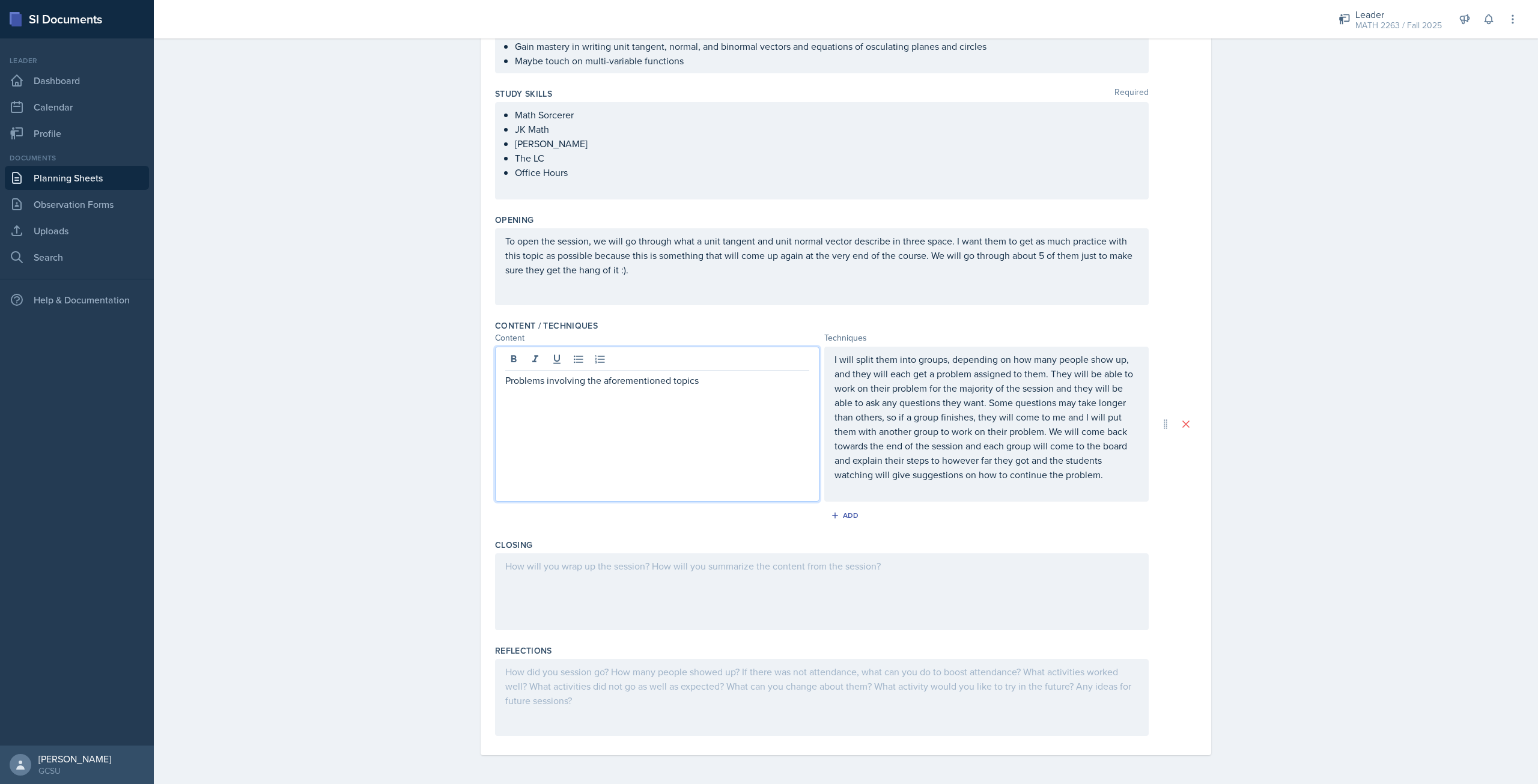
click at [709, 581] on div at bounding box center [822, 591] width 653 height 77
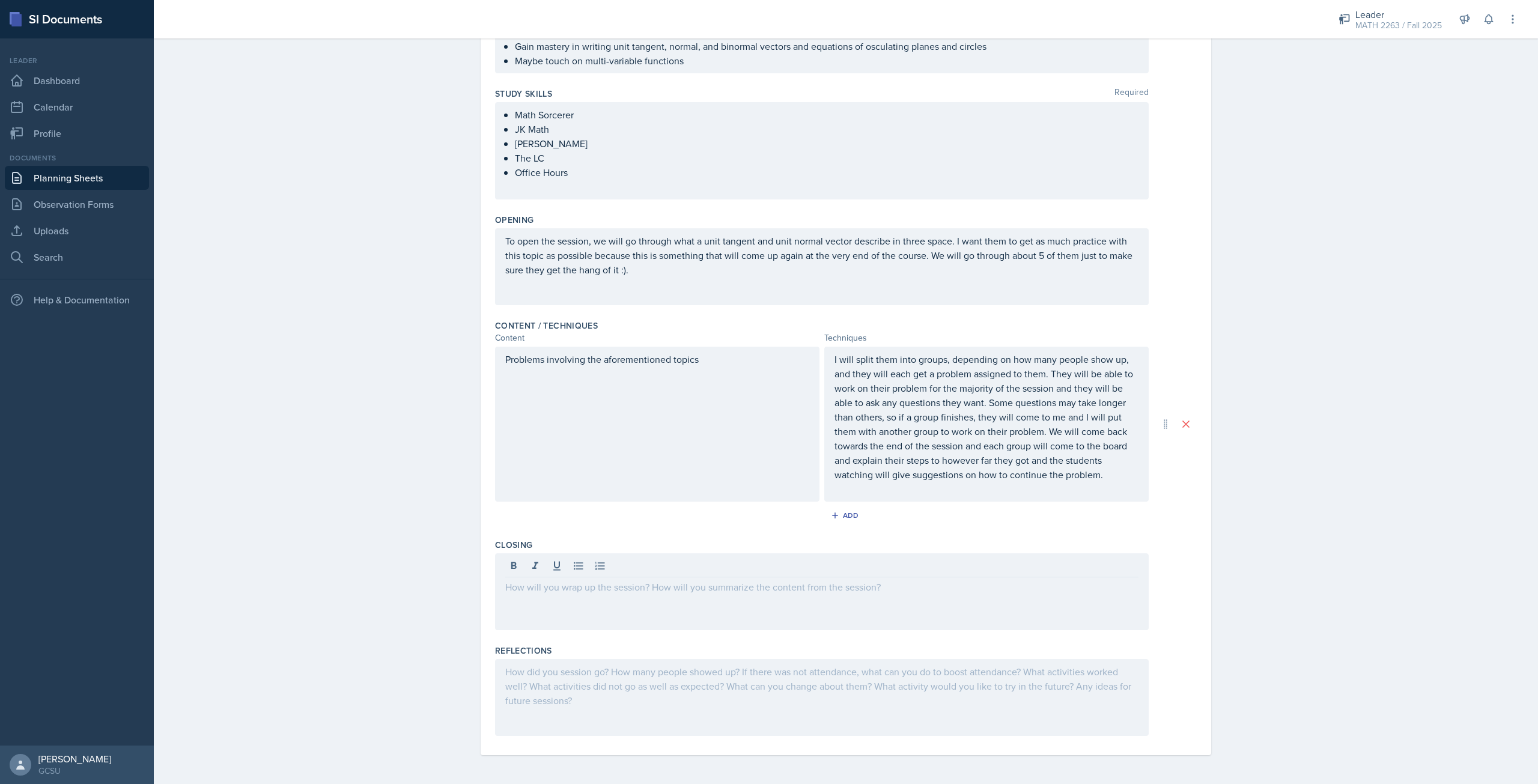
drag, startPoint x: 620, startPoint y: 600, endPoint x: 827, endPoint y: 582, distance: 207.8
drag, startPoint x: 827, startPoint y: 582, endPoint x: 551, endPoint y: 586, distance: 276.0
click at [551, 586] on p at bounding box center [822, 587] width 633 height 15
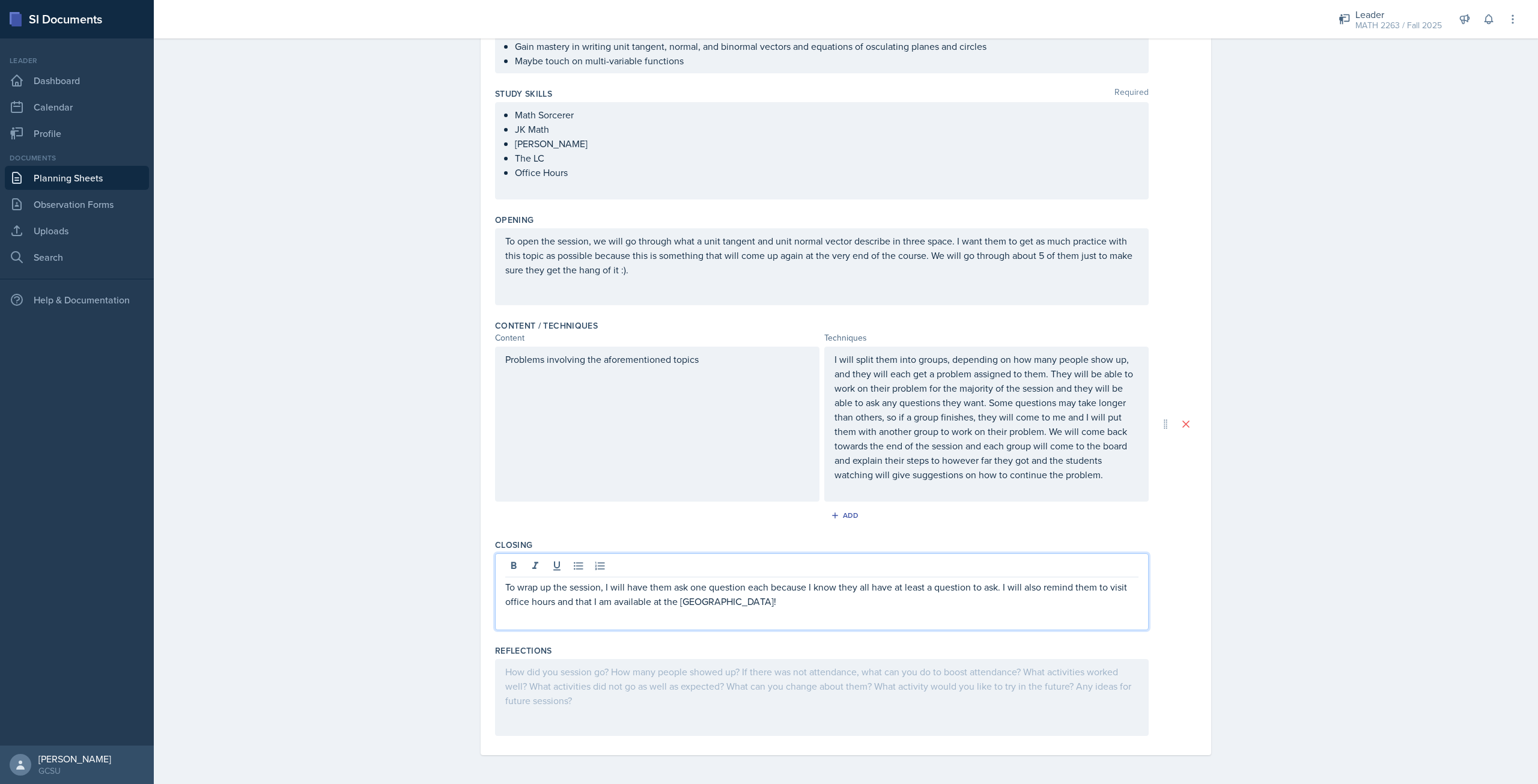
click at [730, 671] on div at bounding box center [822, 697] width 653 height 77
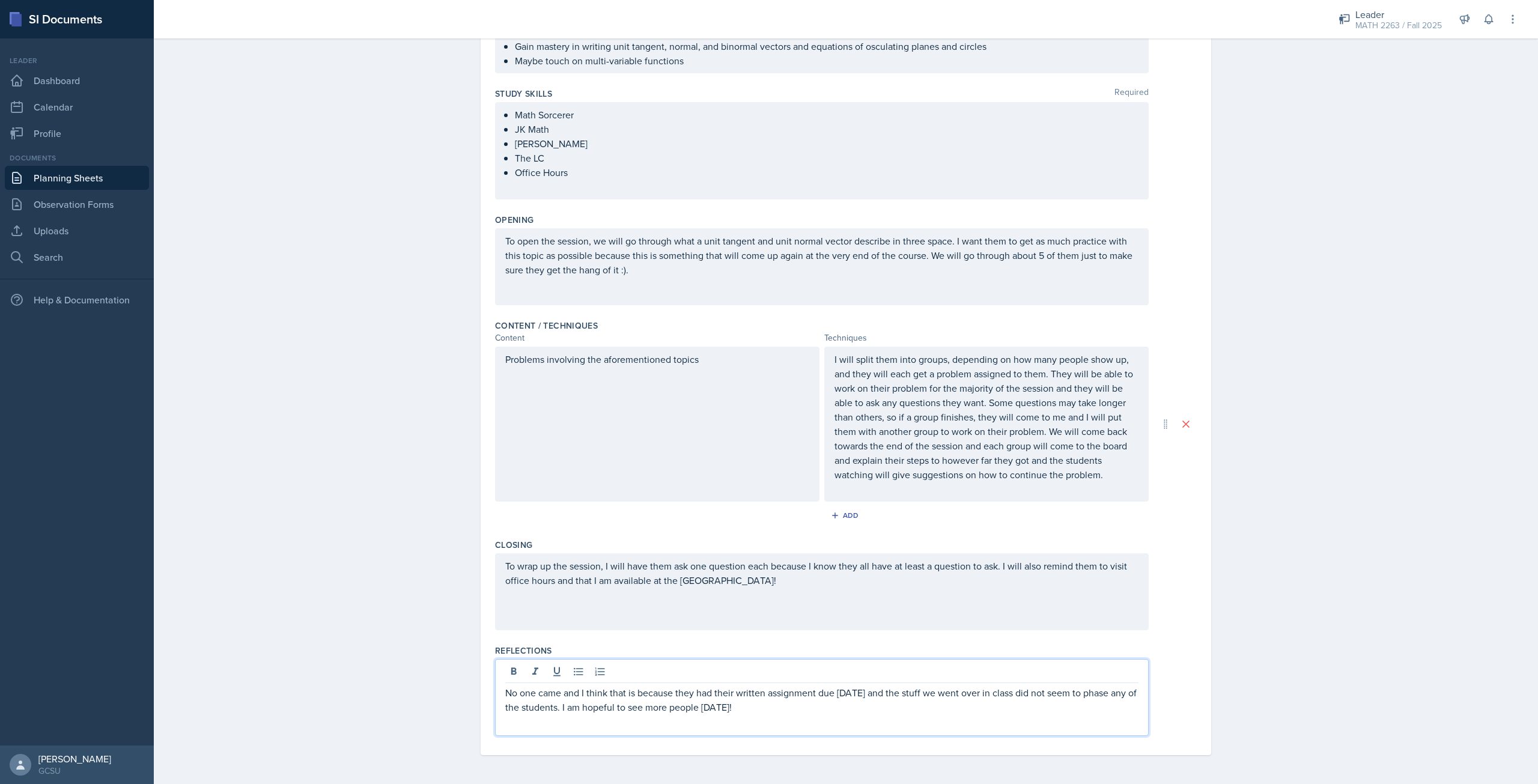
click at [1262, 416] on div "Planning Sheets Sep 29th, 2025 Planning Sheet Date September 29th, 2025 Septemb…" at bounding box center [846, 336] width 1384 height 896
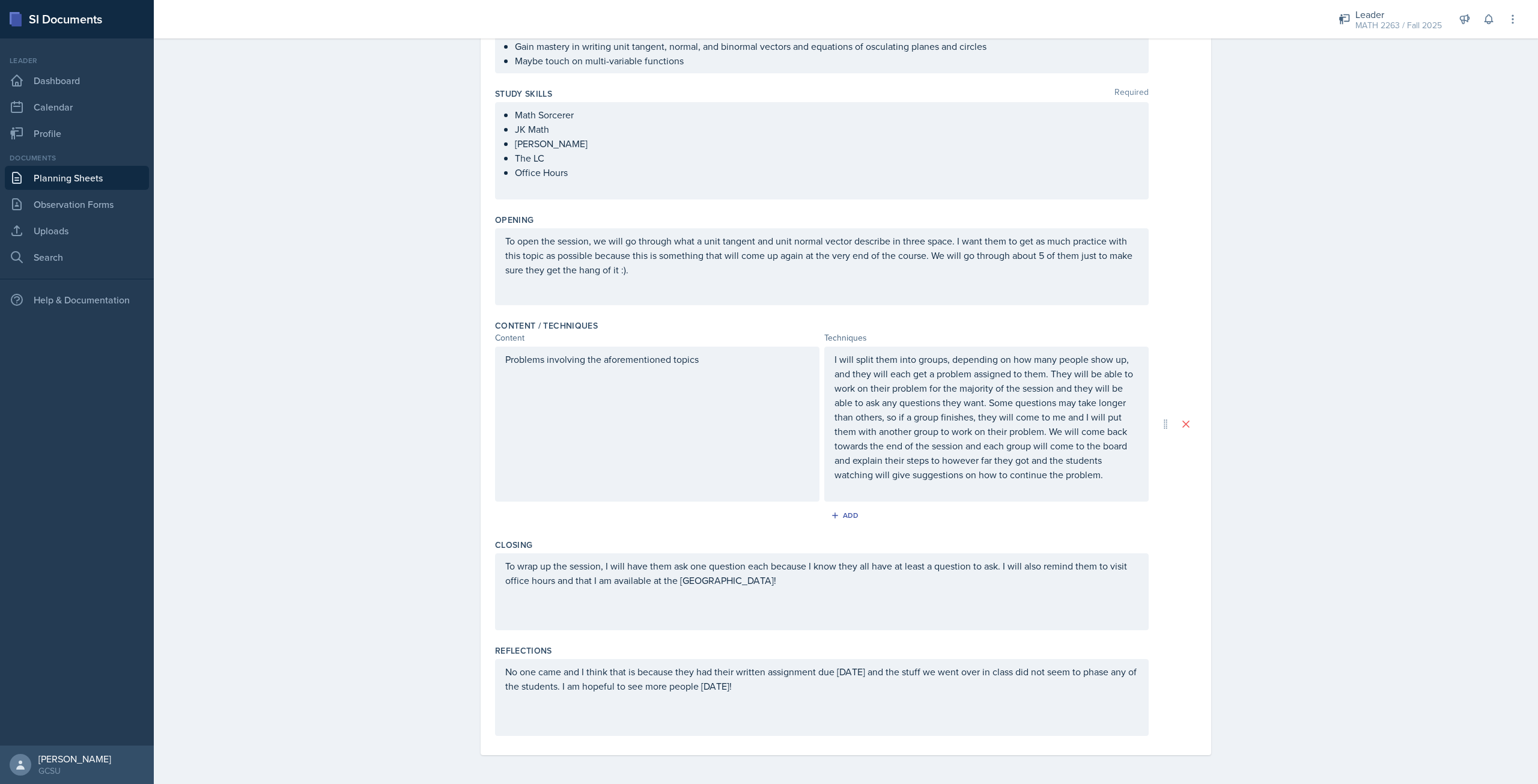
scroll to position [165, 0]
click at [1096, 480] on p "I will split them into groups, depending on how many people show up, and they w…" at bounding box center [987, 417] width 304 height 130
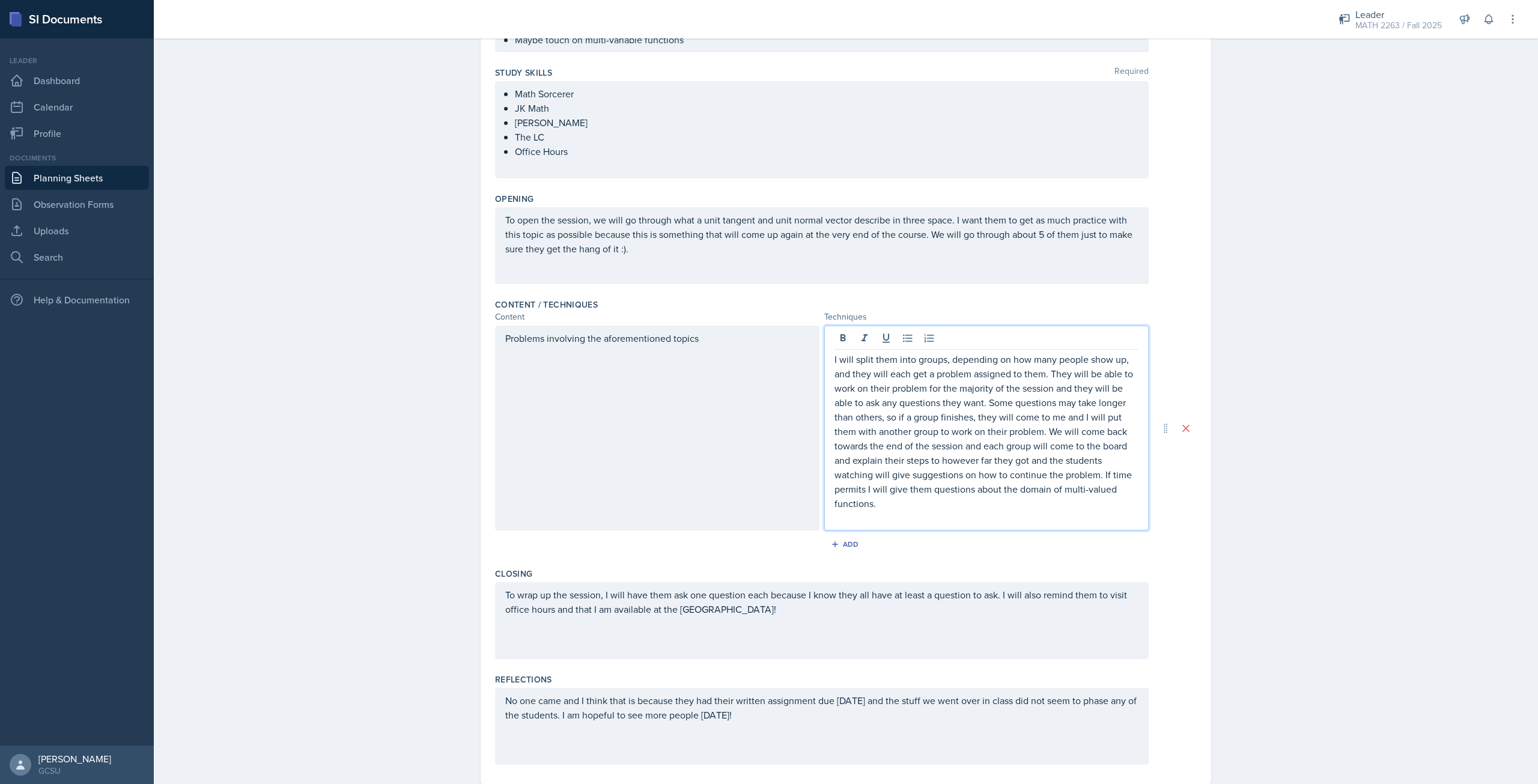
click at [1194, 362] on div "Date September 29th, 2025 September 2025 31 1 2 3 4 5 6 7 8 9 10 11 12 13 14 15…" at bounding box center [846, 356] width 730 height 855
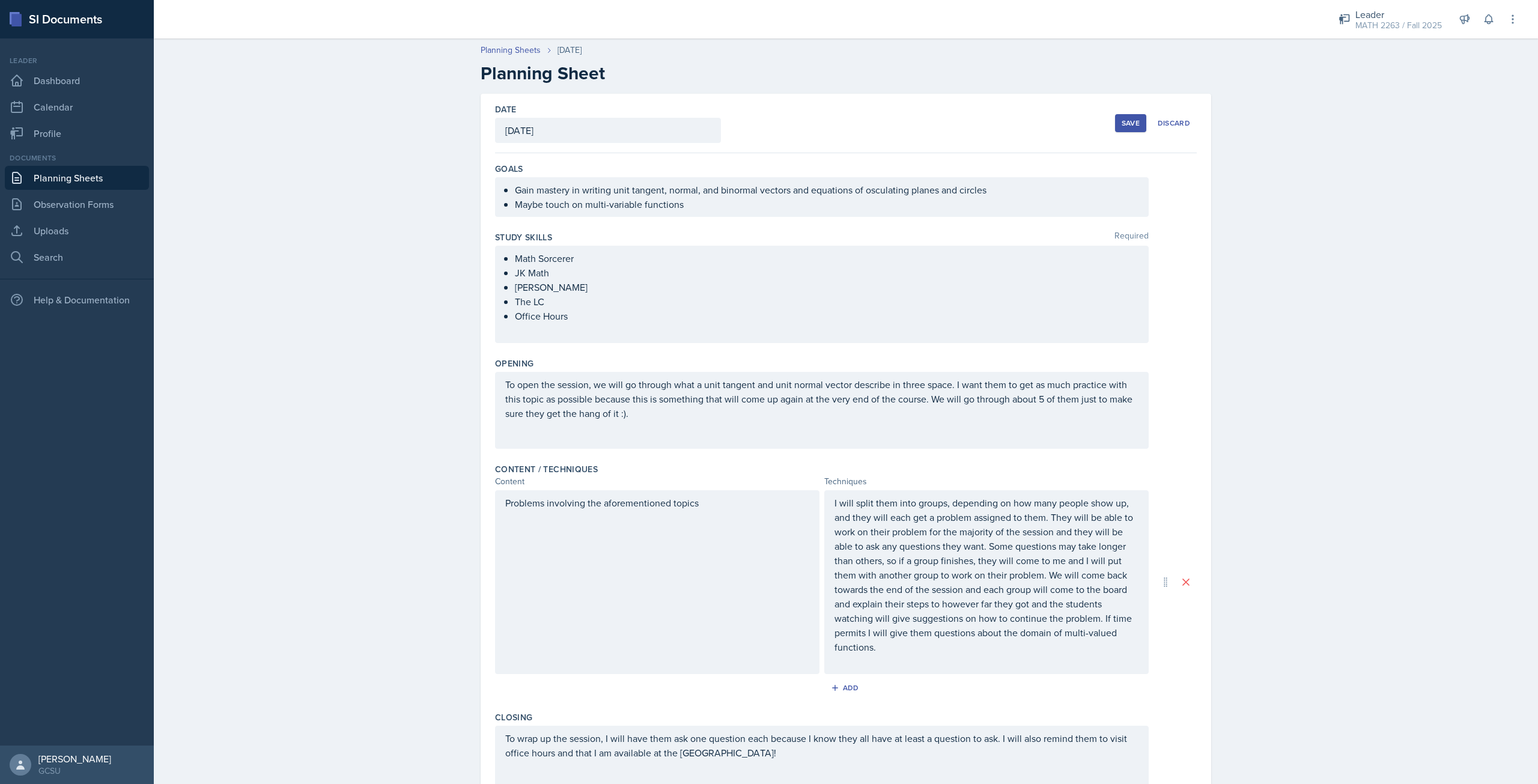
scroll to position [0, 0]
click at [1128, 129] on button "Save" at bounding box center [1130, 123] width 32 height 18
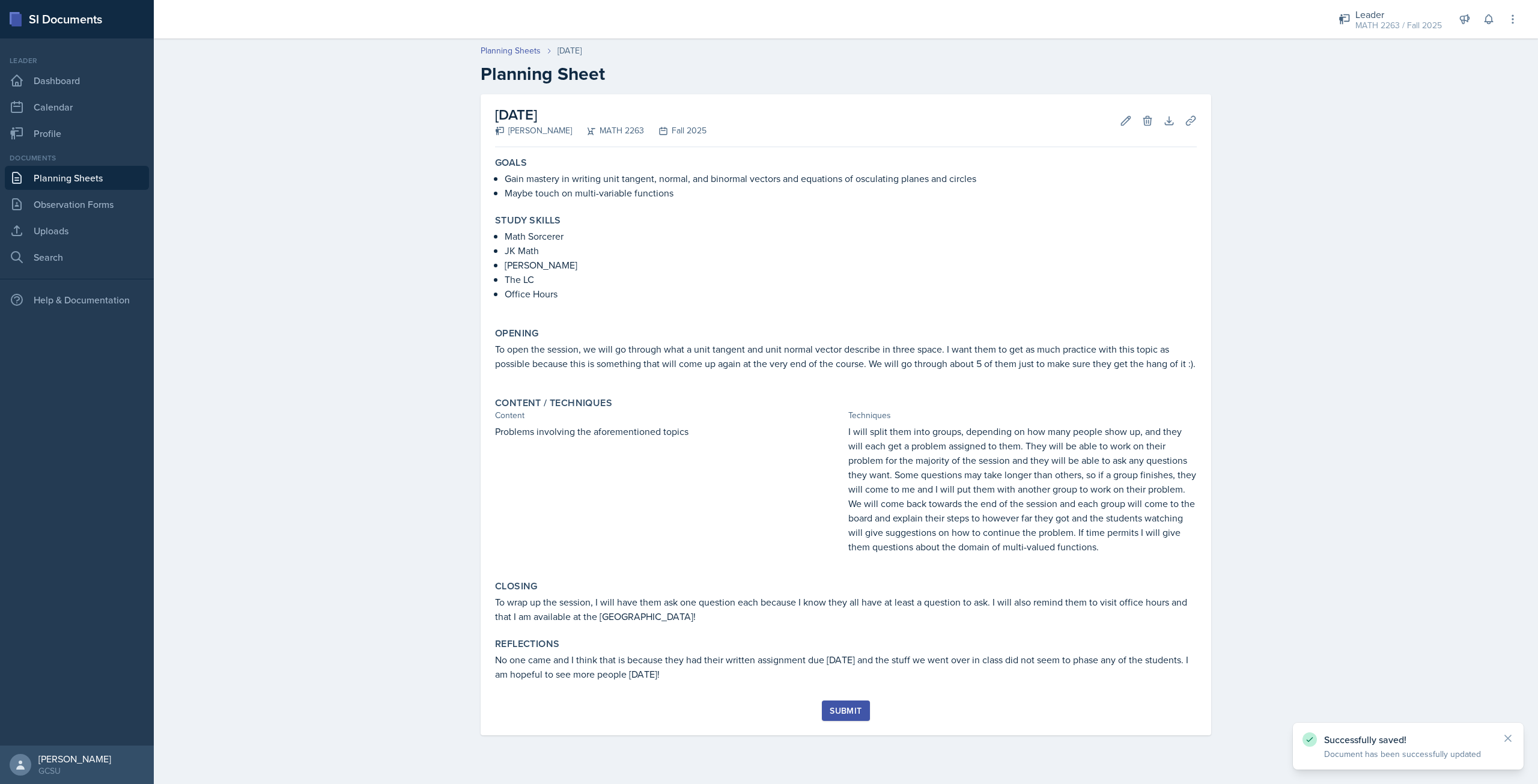
click at [832, 708] on div "Submit" at bounding box center [845, 711] width 32 height 10
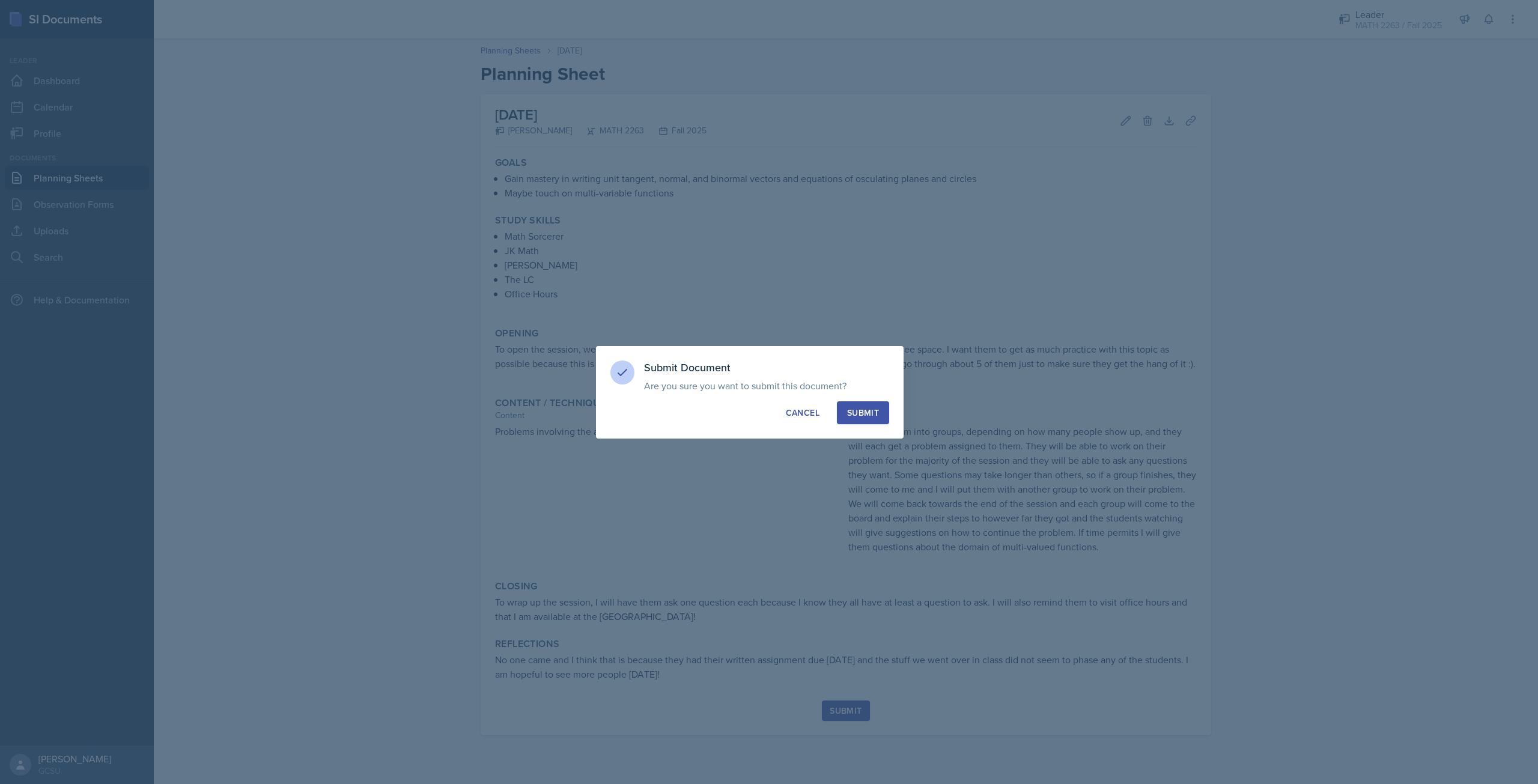
click at [876, 408] on div "Submit" at bounding box center [863, 412] width 32 height 12
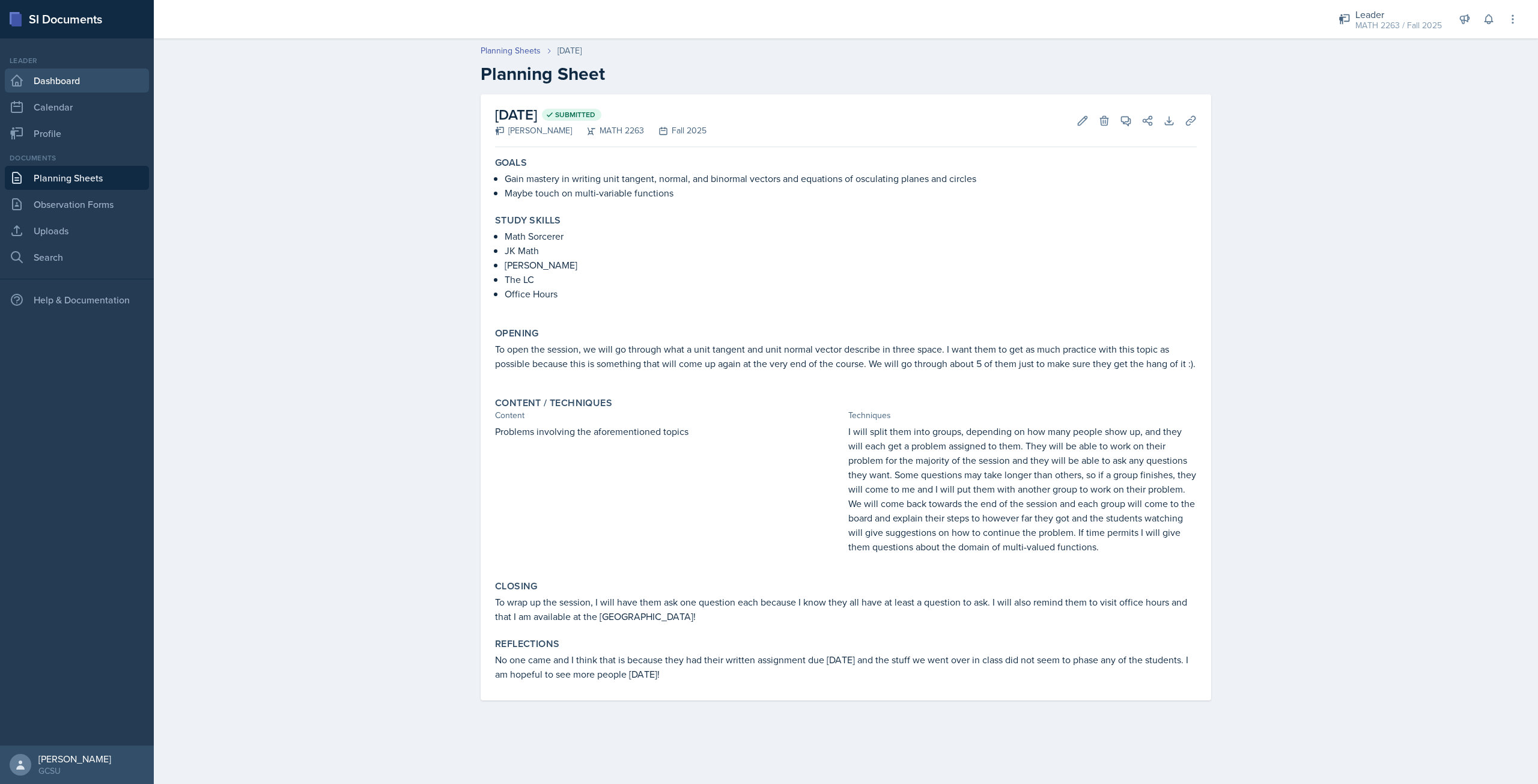
click at [85, 84] on link "Dashboard" at bounding box center [77, 80] width 144 height 24
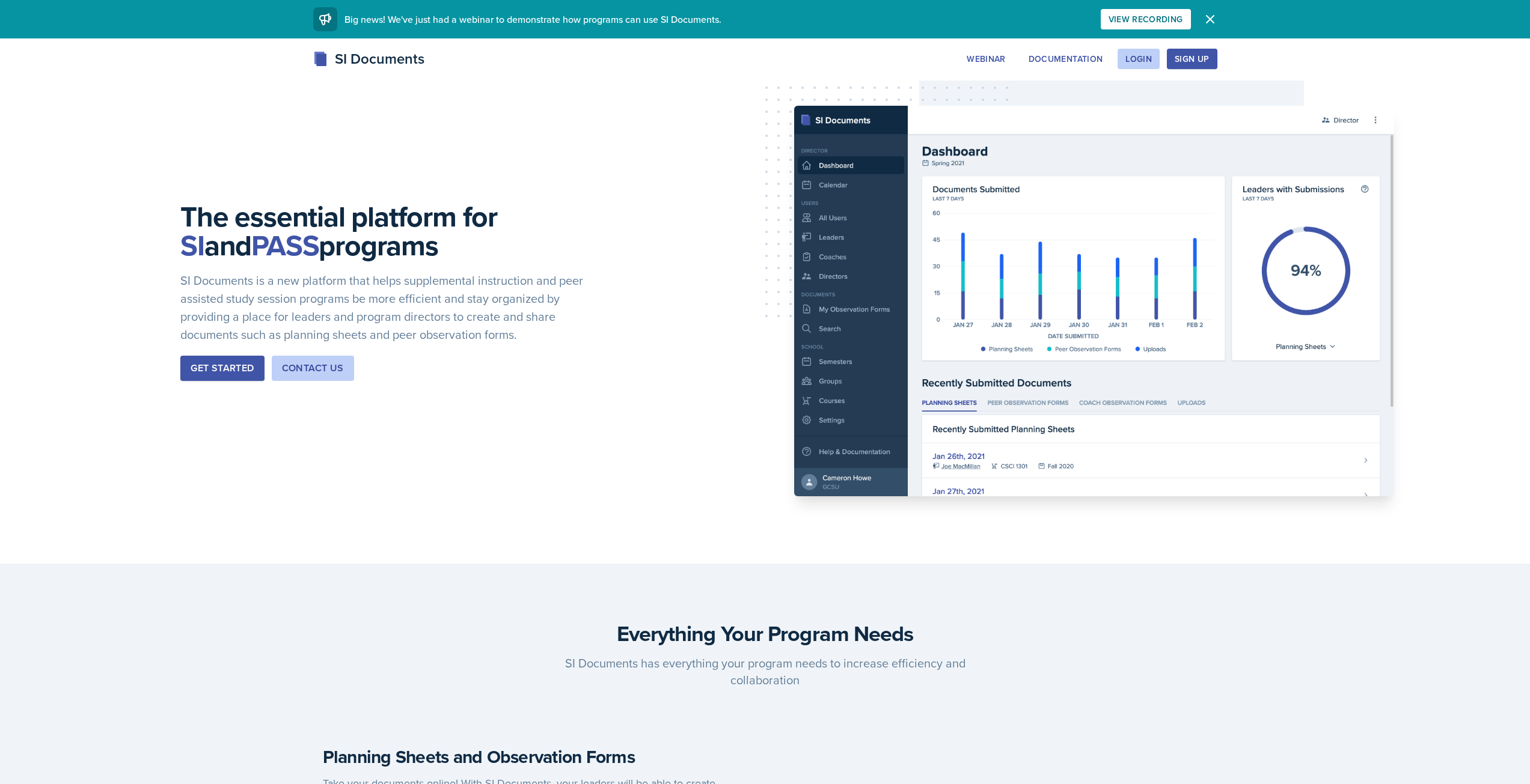
click at [1184, 64] on div "Sign Up" at bounding box center [1191, 59] width 35 height 10
click at [1132, 51] on button "Login" at bounding box center [1138, 59] width 42 height 21
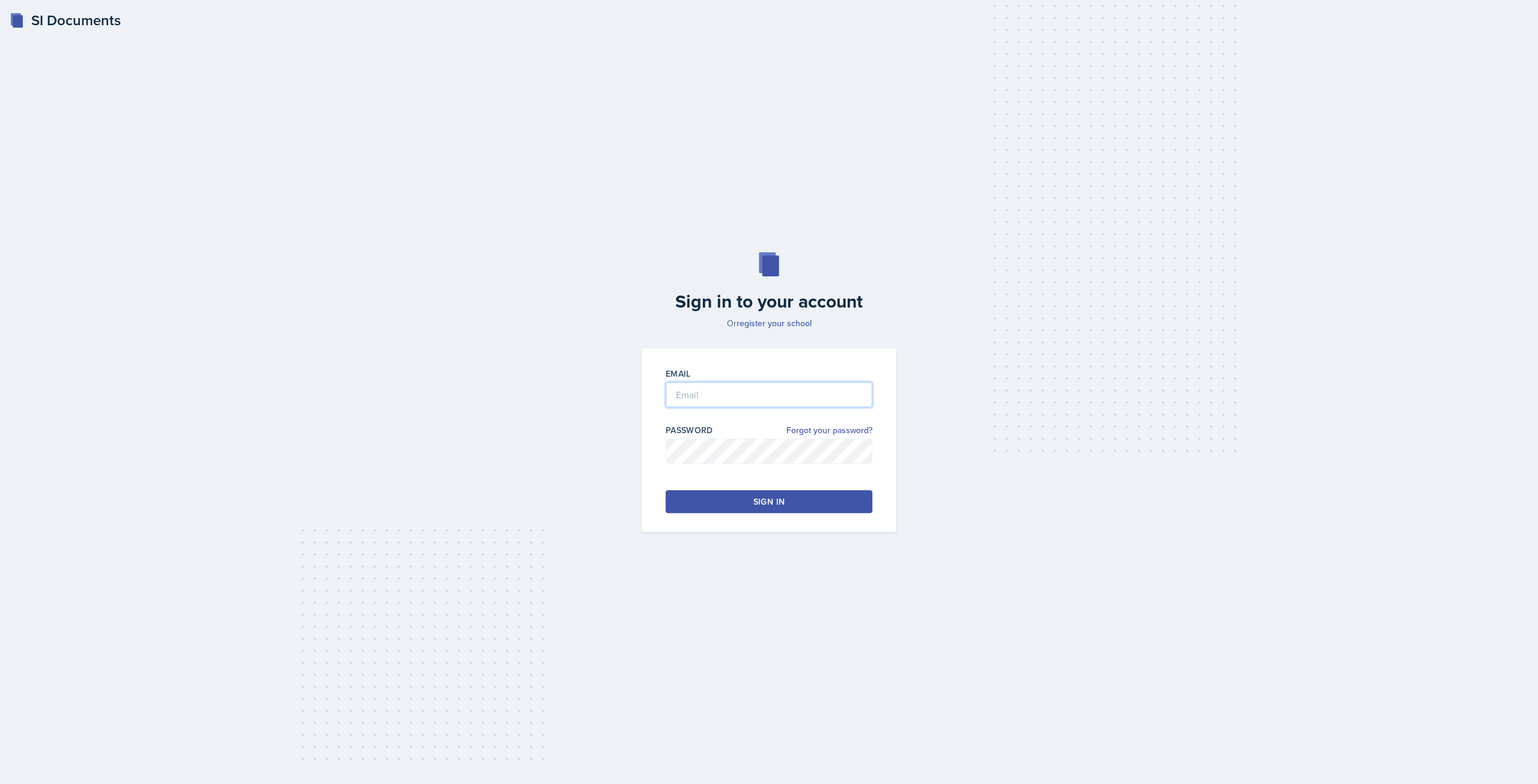
click at [799, 389] on input "email" at bounding box center [769, 395] width 206 height 25
type input "[EMAIL_ADDRESS][PERSON_NAME][DOMAIN_NAME]"
click at [833, 435] on link "Forgot your password?" at bounding box center [829, 430] width 86 height 12
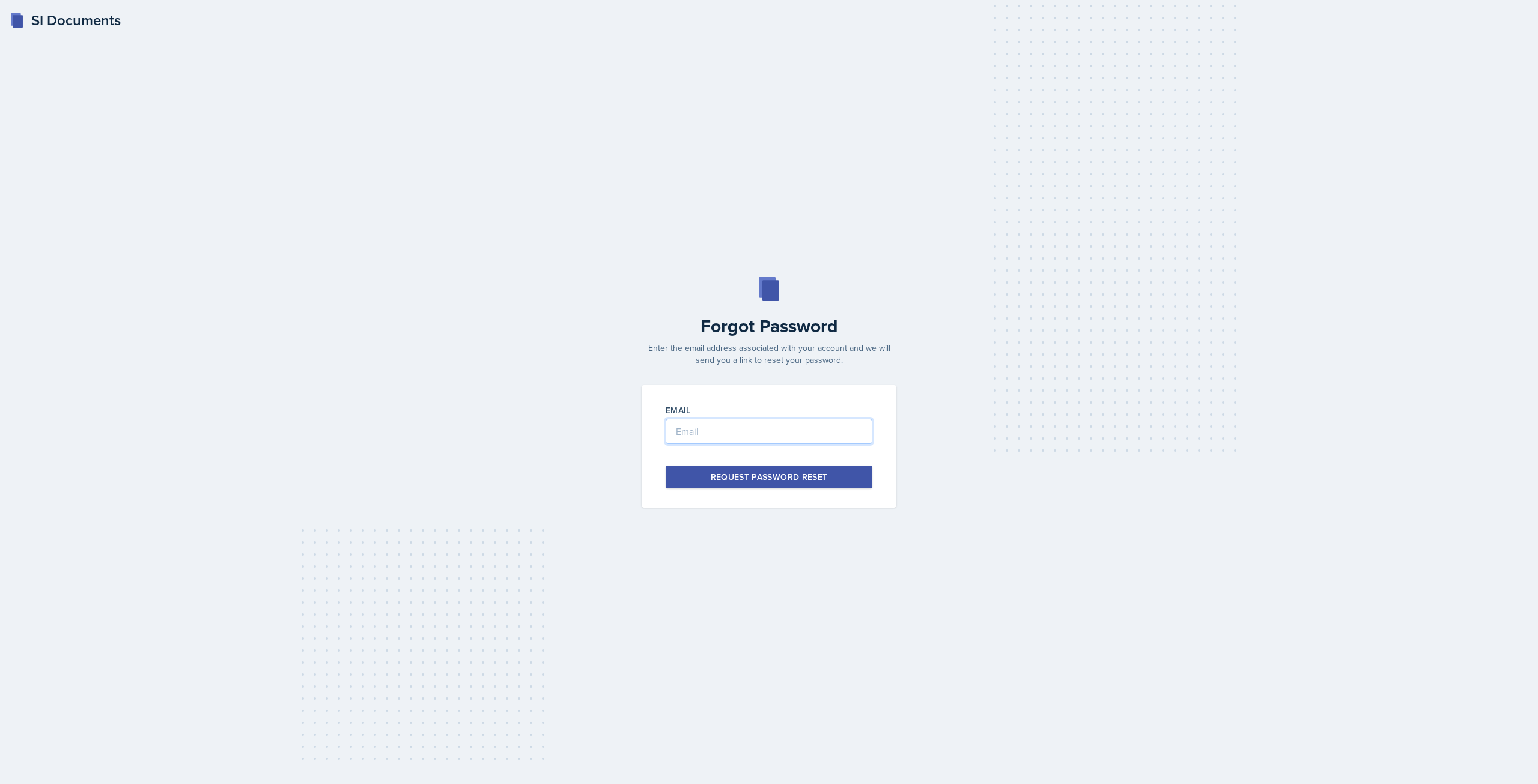
click at [833, 435] on input "email" at bounding box center [769, 431] width 206 height 25
type input "[EMAIL_ADDRESS][PERSON_NAME][DOMAIN_NAME]"
click at [822, 466] on button "Request Password Reset" at bounding box center [769, 477] width 206 height 23
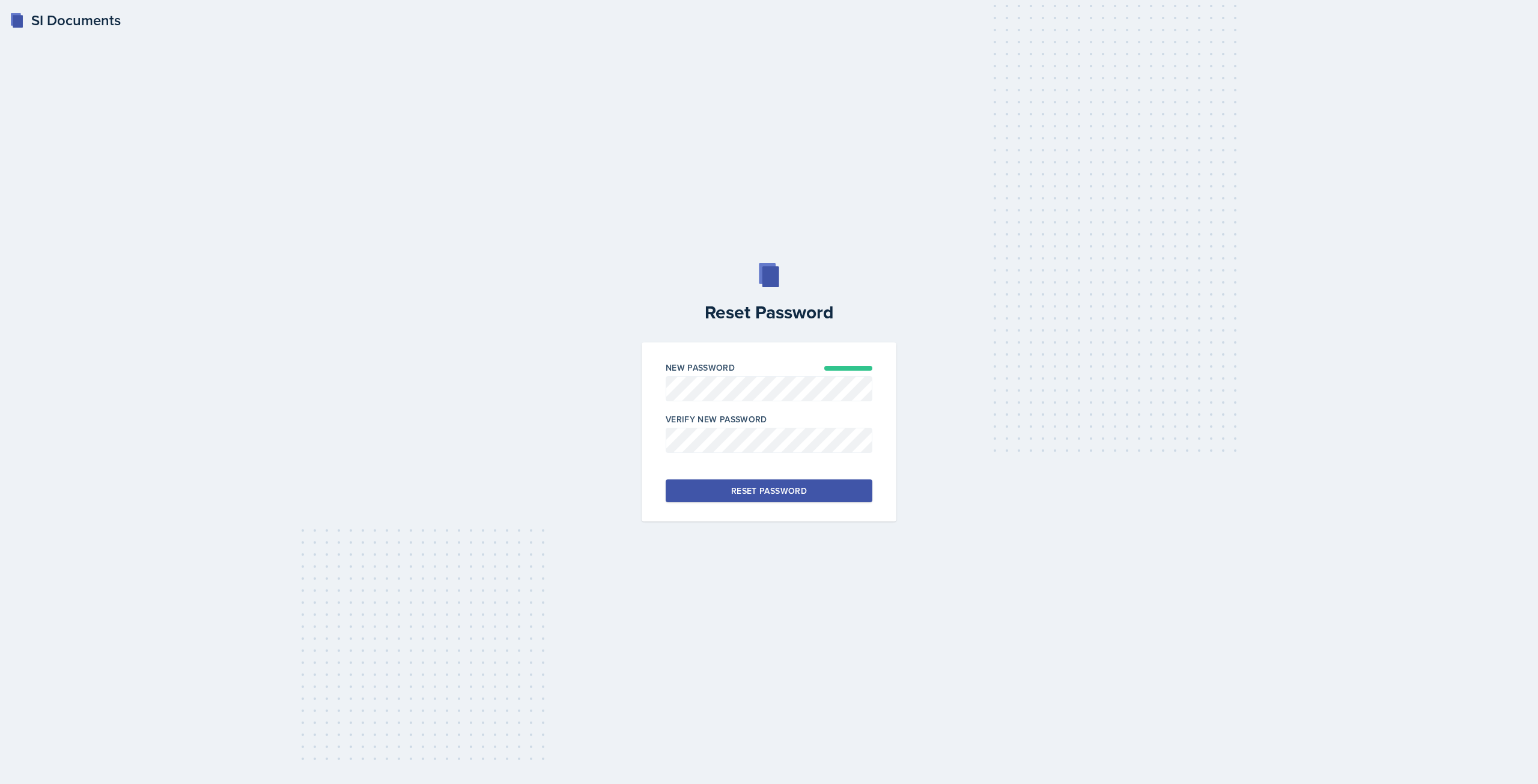
click at [734, 489] on div "Reset Password" at bounding box center [769, 491] width 76 height 12
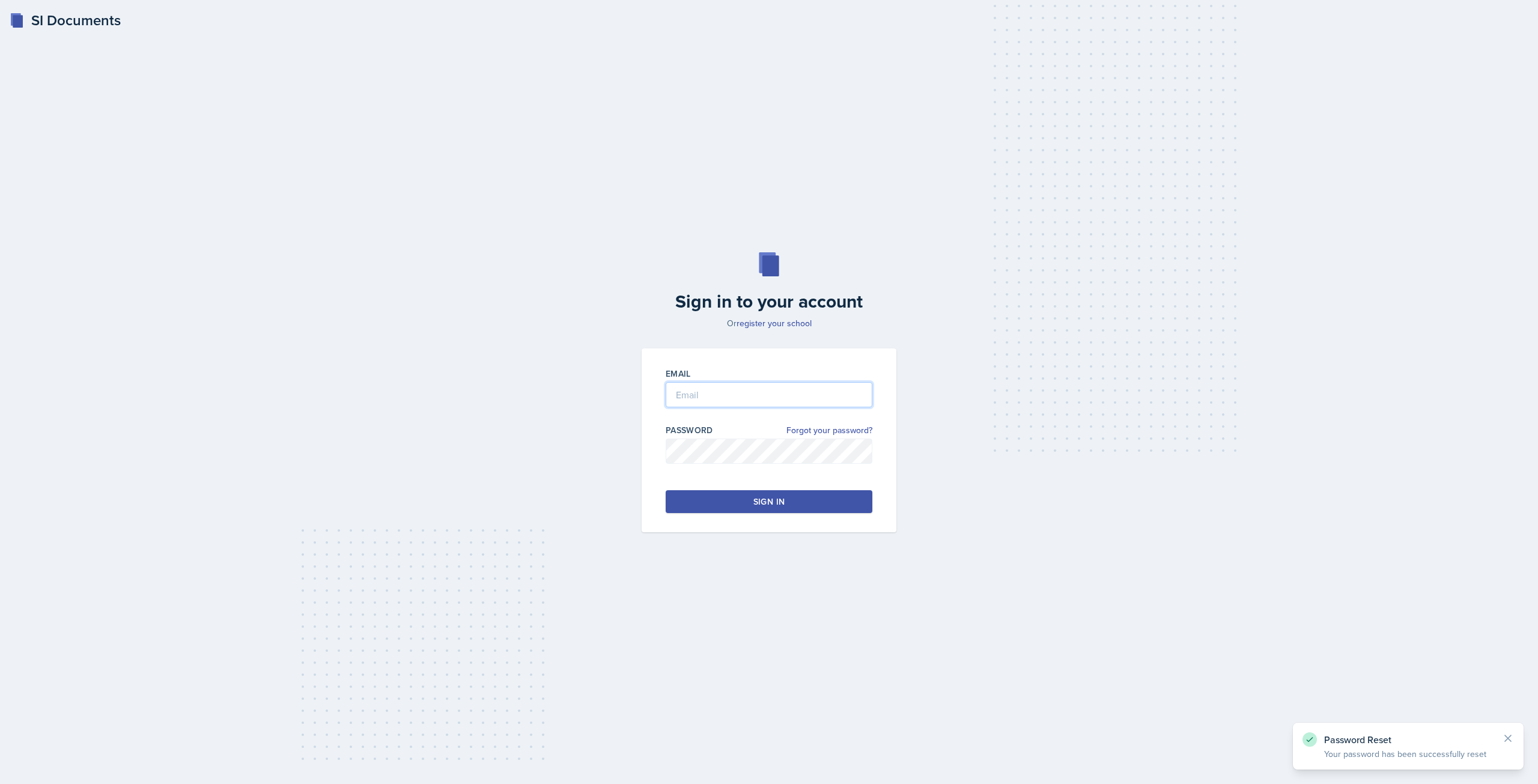
click at [736, 400] on input "email" at bounding box center [769, 395] width 206 height 25
type input "[EMAIL_ADDRESS][PERSON_NAME][DOMAIN_NAME]"
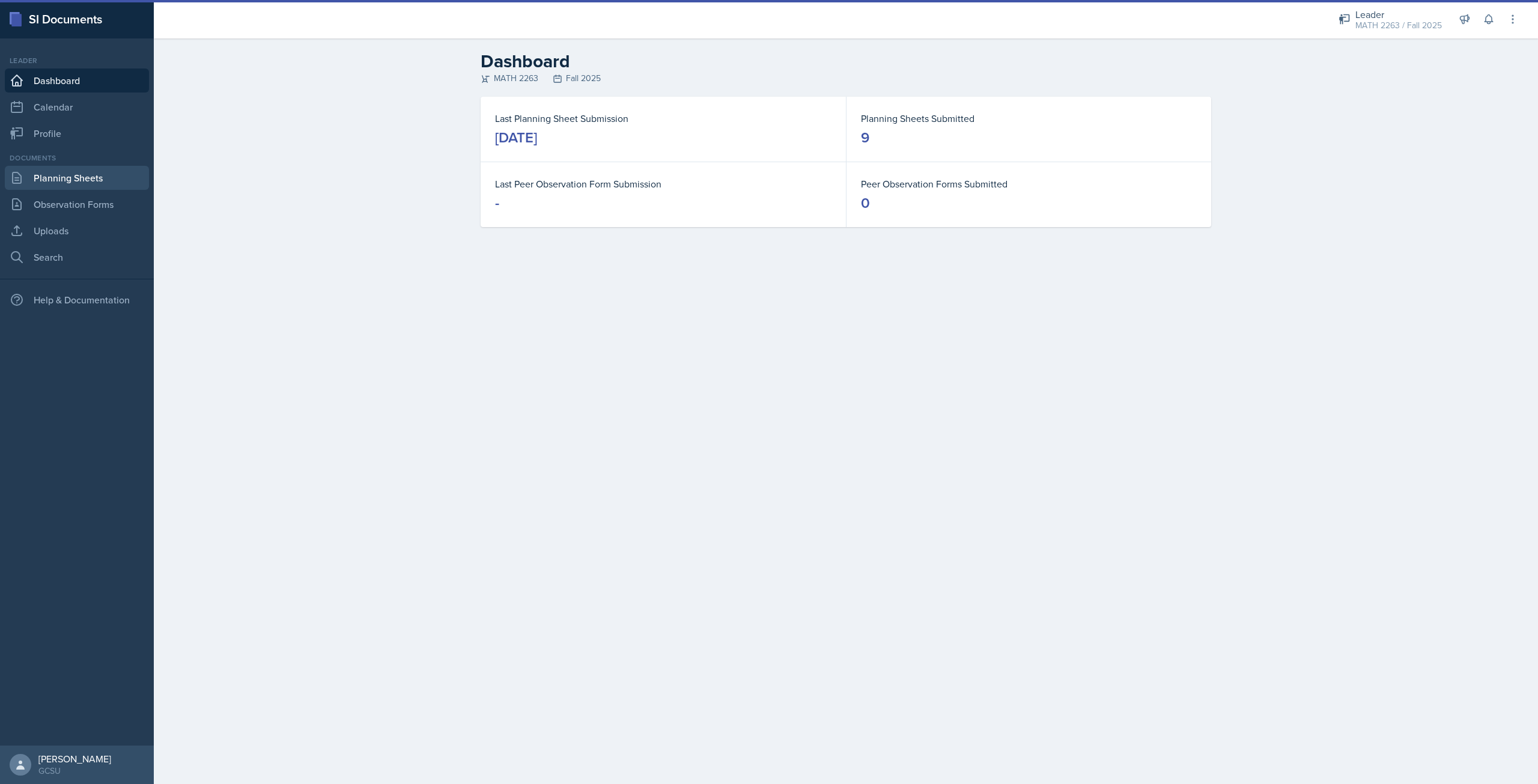
drag, startPoint x: 77, startPoint y: 192, endPoint x: 73, endPoint y: 184, distance: 8.9
click at [77, 192] on div "Documents Planning Sheets Observation Forms Uploads Search" at bounding box center [77, 211] width 144 height 117
click at [73, 179] on link "Planning Sheets" at bounding box center [77, 178] width 144 height 24
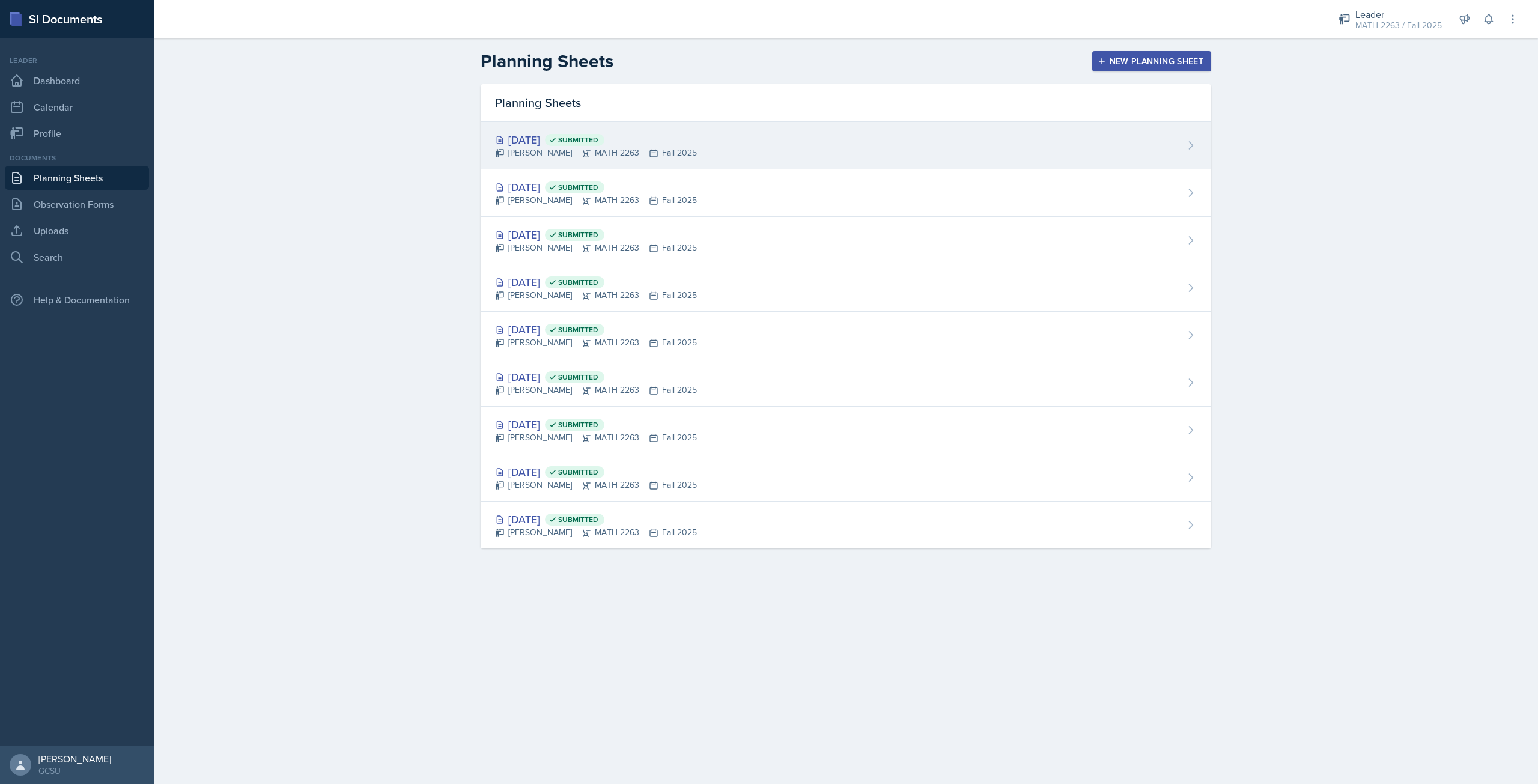
click at [568, 148] on div "[PERSON_NAME] MATH 2263 Fall 2025" at bounding box center [596, 152] width 202 height 12
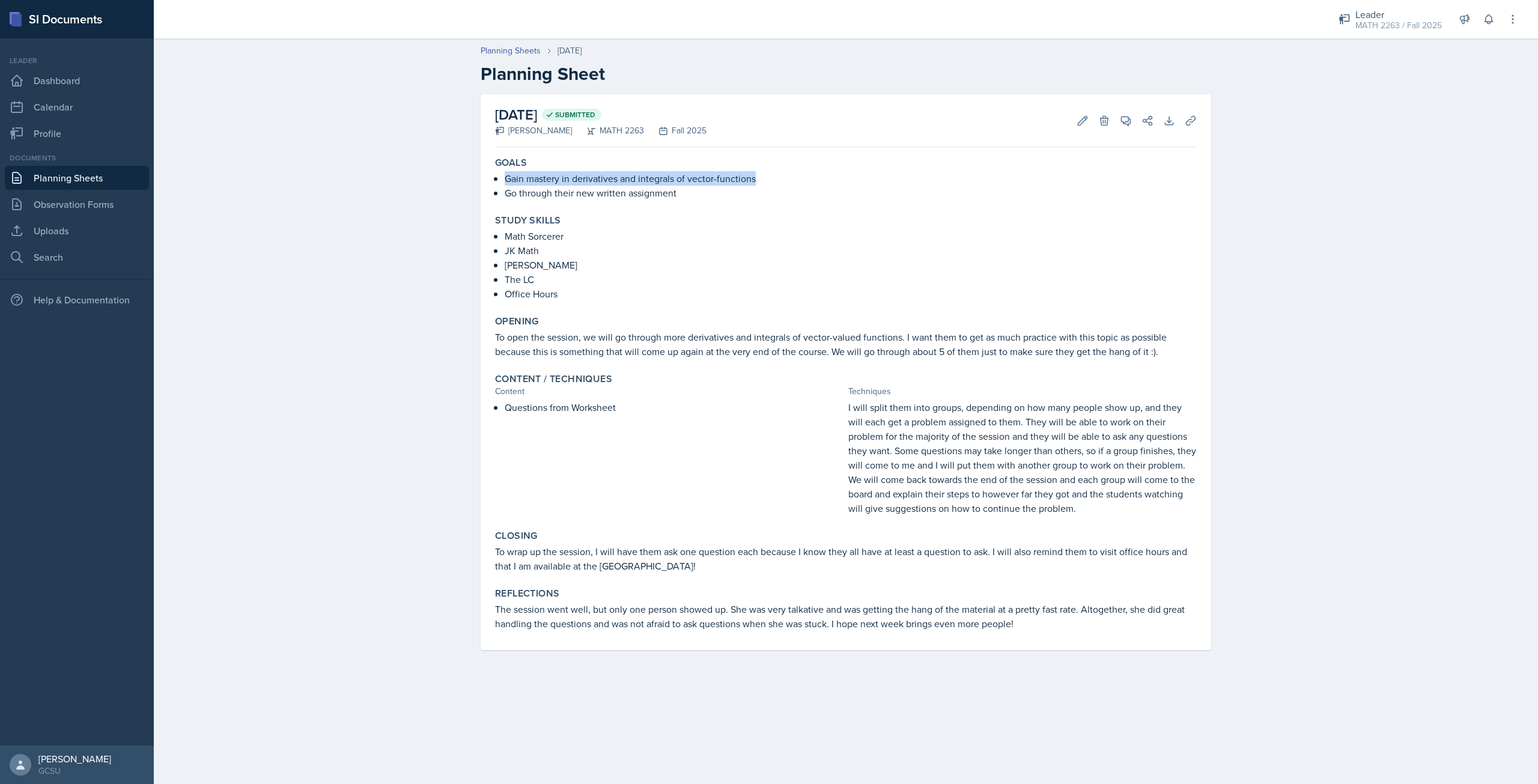
drag, startPoint x: 506, startPoint y: 179, endPoint x: 755, endPoint y: 184, distance: 249.1
click at [755, 184] on p "Gain mastery in derivatives and integrals of vector-functions" at bounding box center [851, 179] width 692 height 15
copy p "Gain mastery in derivatives and integrals of vector-functions"
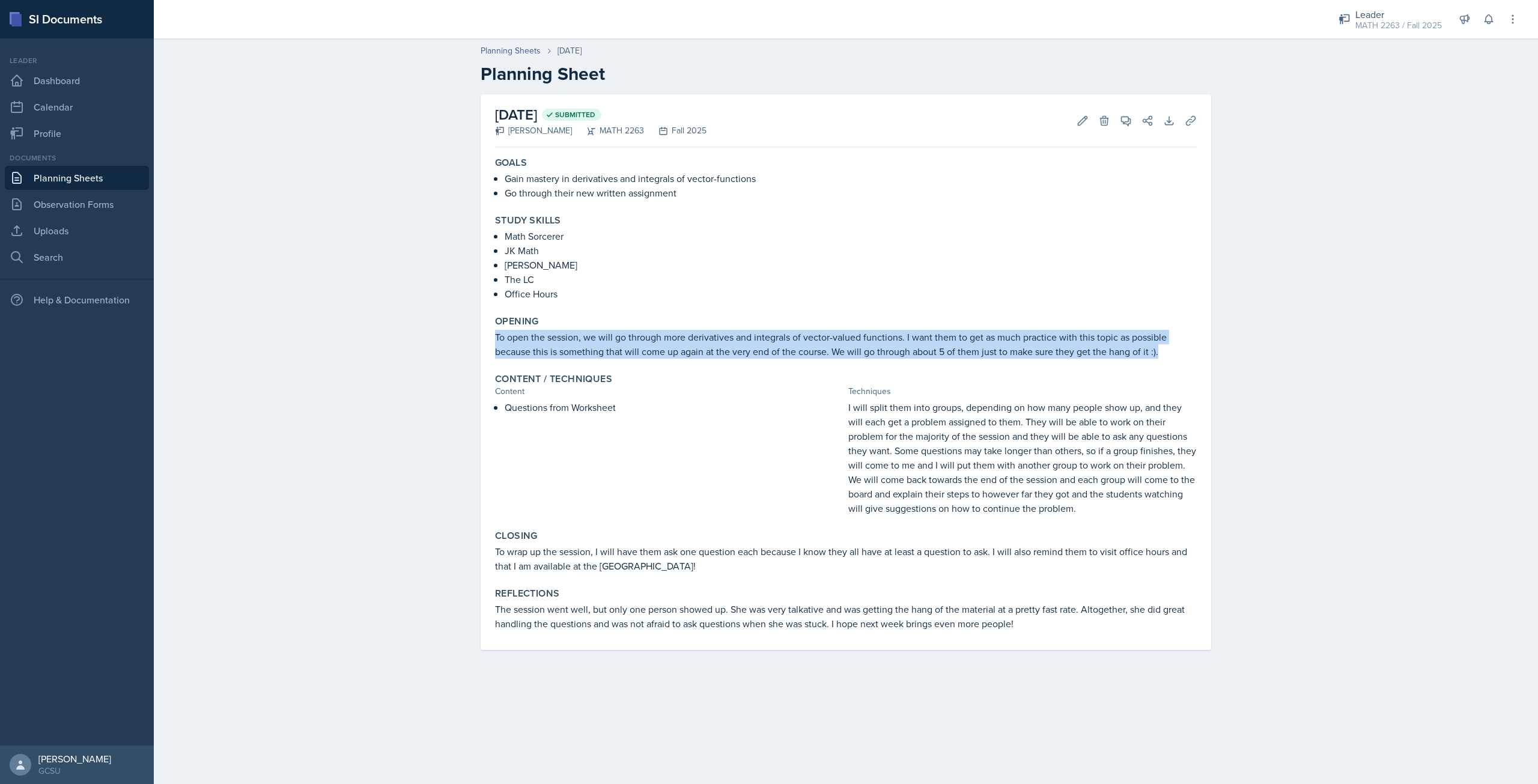
drag, startPoint x: 496, startPoint y: 337, endPoint x: 1178, endPoint y: 359, distance: 682.4
click at [1178, 359] on div "Opening To open the session, we will go through more derivatives and integrals …" at bounding box center [846, 337] width 711 height 53
copy p "To open the session, we will go through more derivatives and integrals of vecto…"
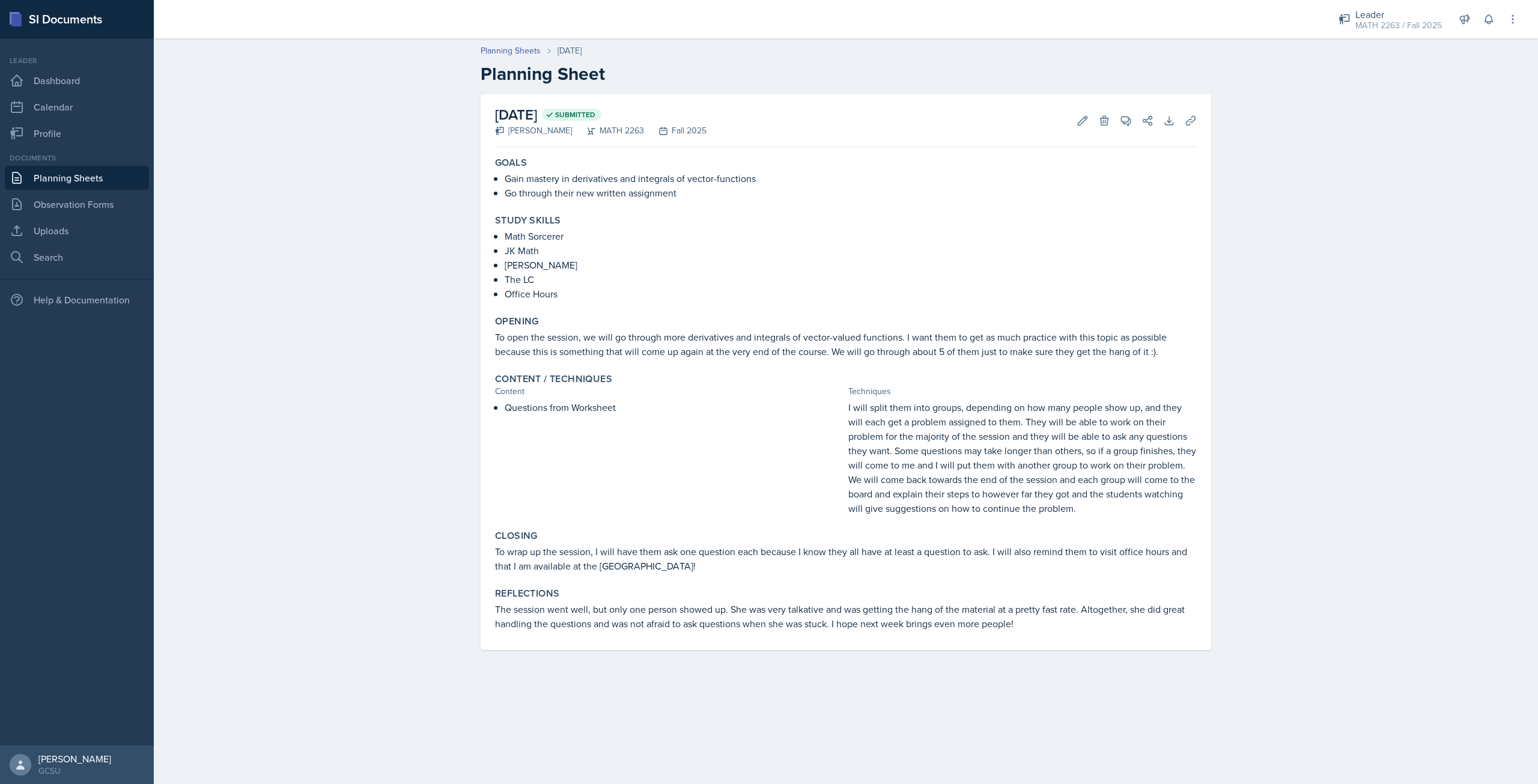
click at [704, 265] on p "[PERSON_NAME]" at bounding box center [851, 265] width 692 height 15
drag, startPoint x: 506, startPoint y: 176, endPoint x: 764, endPoint y: 177, distance: 258.0
click at [764, 177] on p "Gain mastery in derivatives and integrals of vector-functions" at bounding box center [851, 179] width 692 height 15
copy p "Gain mastery in derivatives and integrals of vector-functions"
drag, startPoint x: 506, startPoint y: 235, endPoint x: 568, endPoint y: 295, distance: 86.3
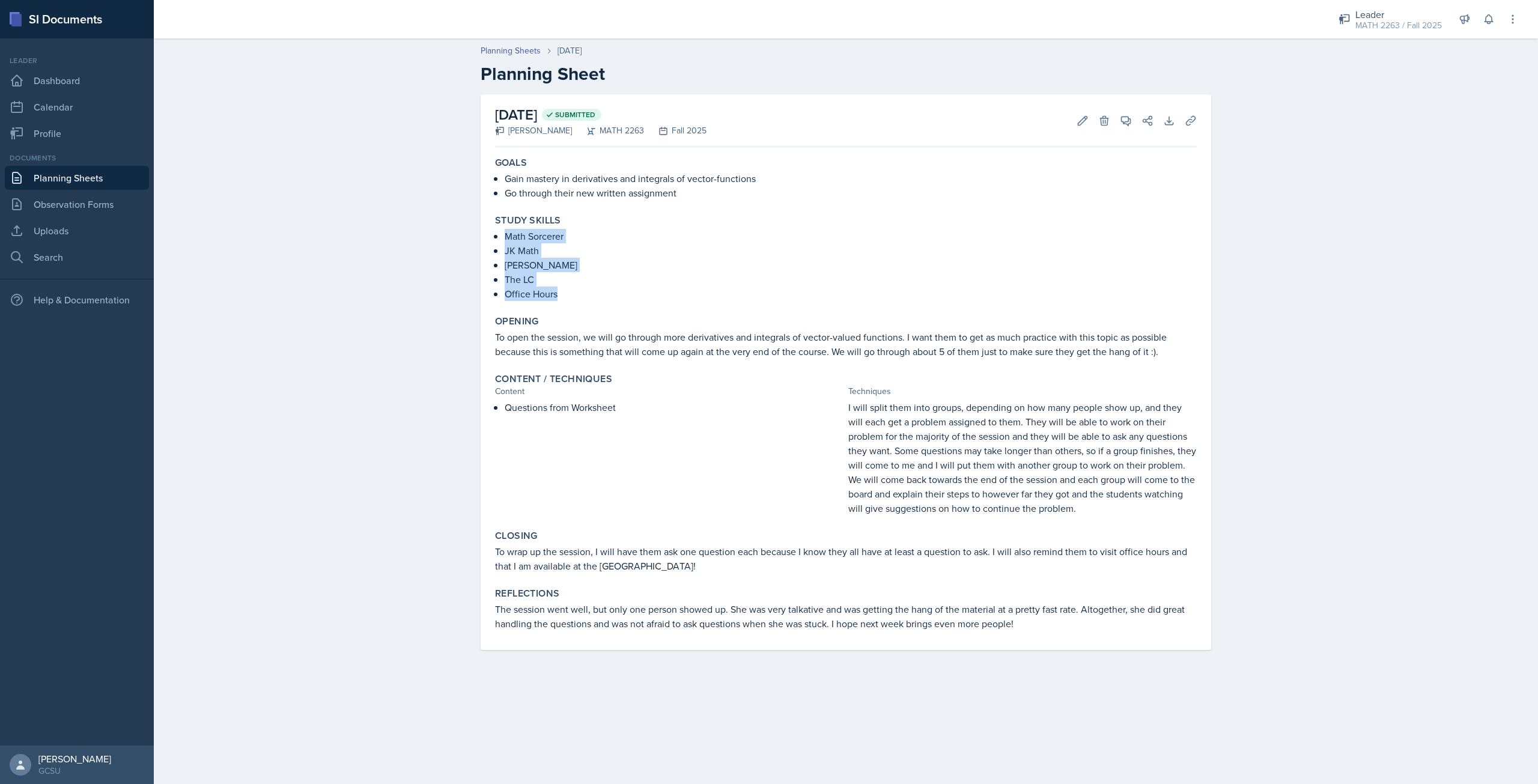
click at [568, 295] on ul "Math Sorcerer JK Math [PERSON_NAME] The LC Office Hours" at bounding box center [851, 265] width 692 height 72
copy ul "Math Sorcerer JK Math [PERSON_NAME] The LC Office Hours"
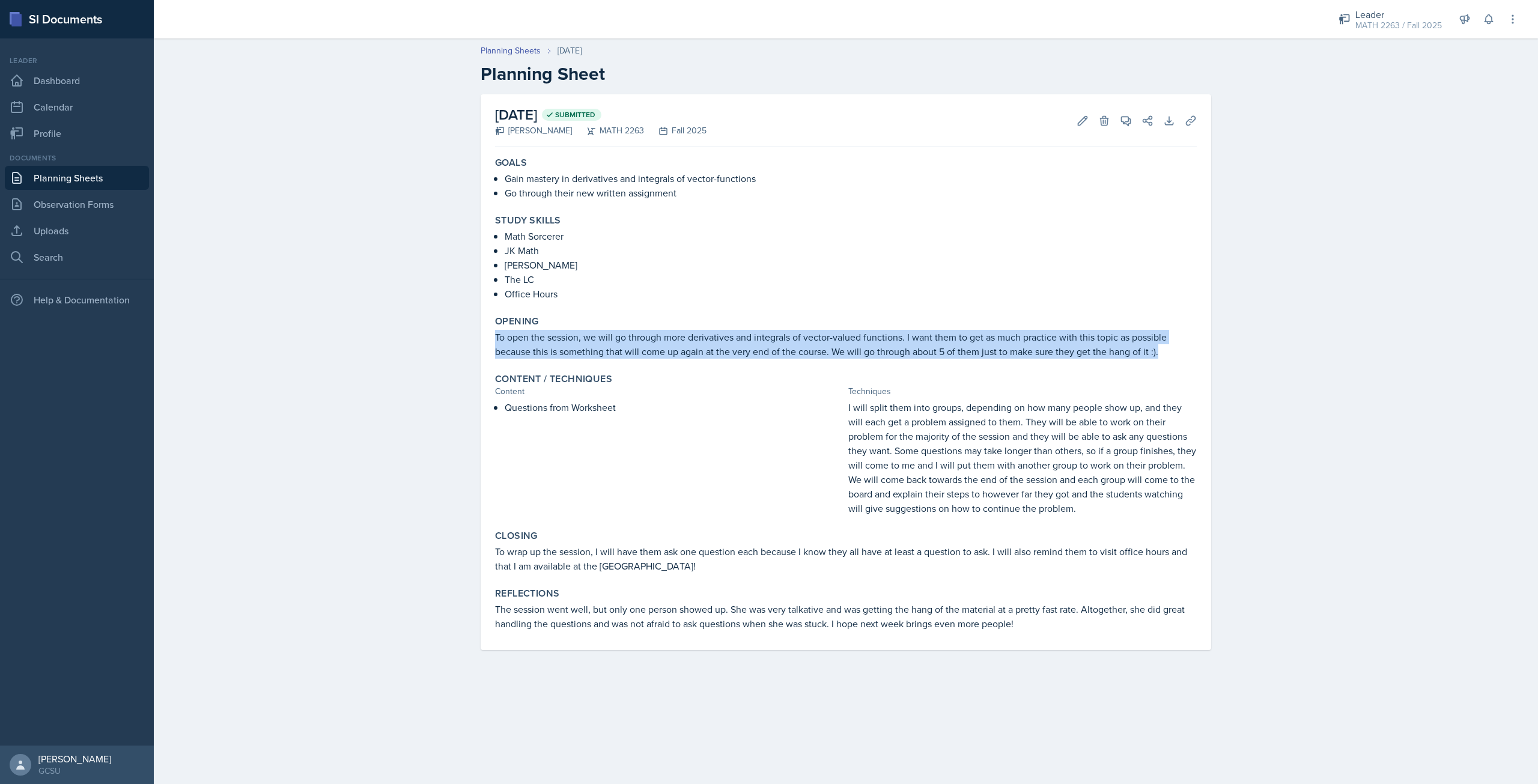
drag, startPoint x: 495, startPoint y: 337, endPoint x: 1164, endPoint y: 351, distance: 669.1
click at [1164, 351] on div "Opening To open the session, we will go through more derivatives and integrals …" at bounding box center [846, 337] width 711 height 53
copy p "To open the session, we will go through more derivatives and integrals of vecto…"
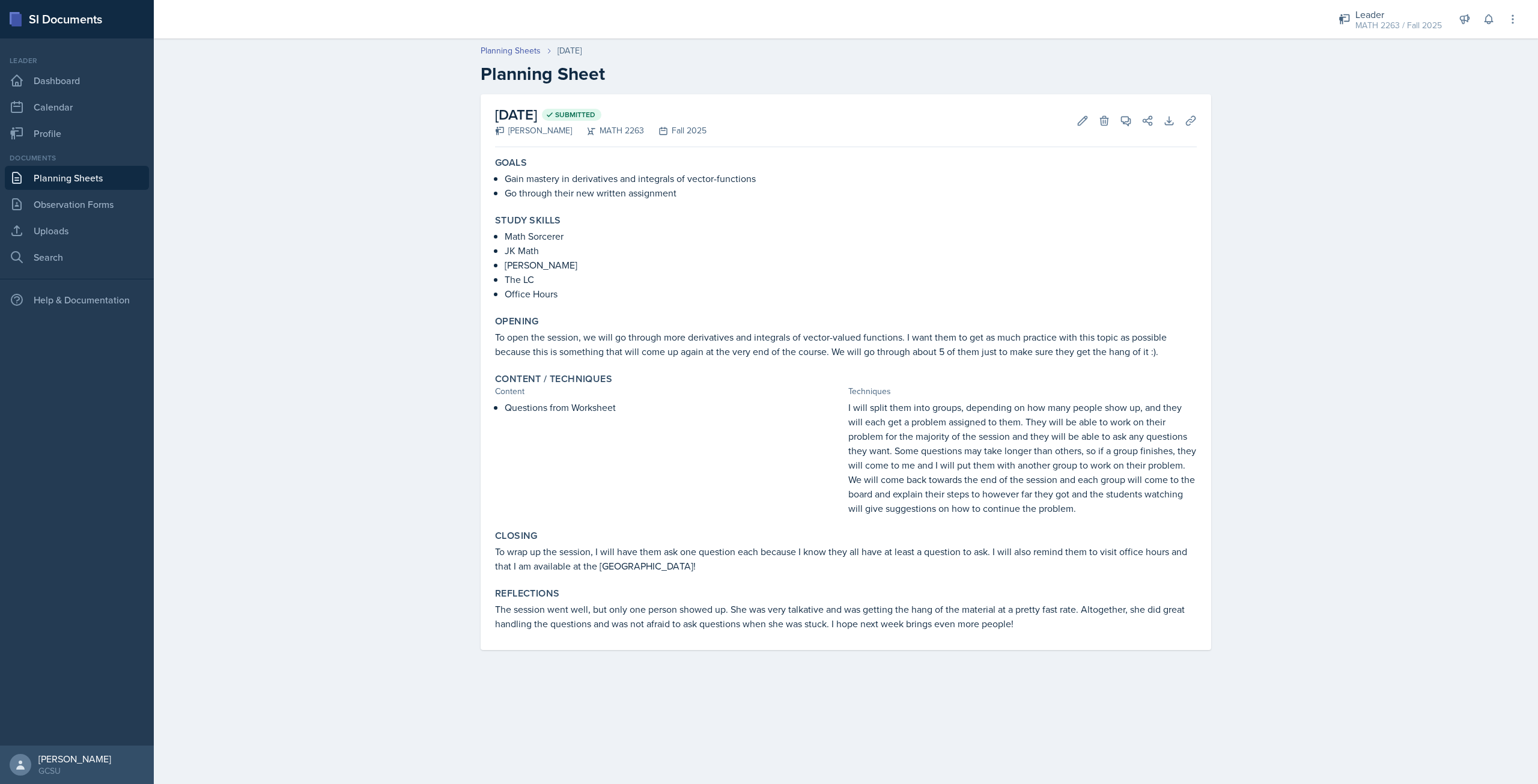
click at [683, 419] on div "Questions from Worksheet" at bounding box center [669, 457] width 348 height 115
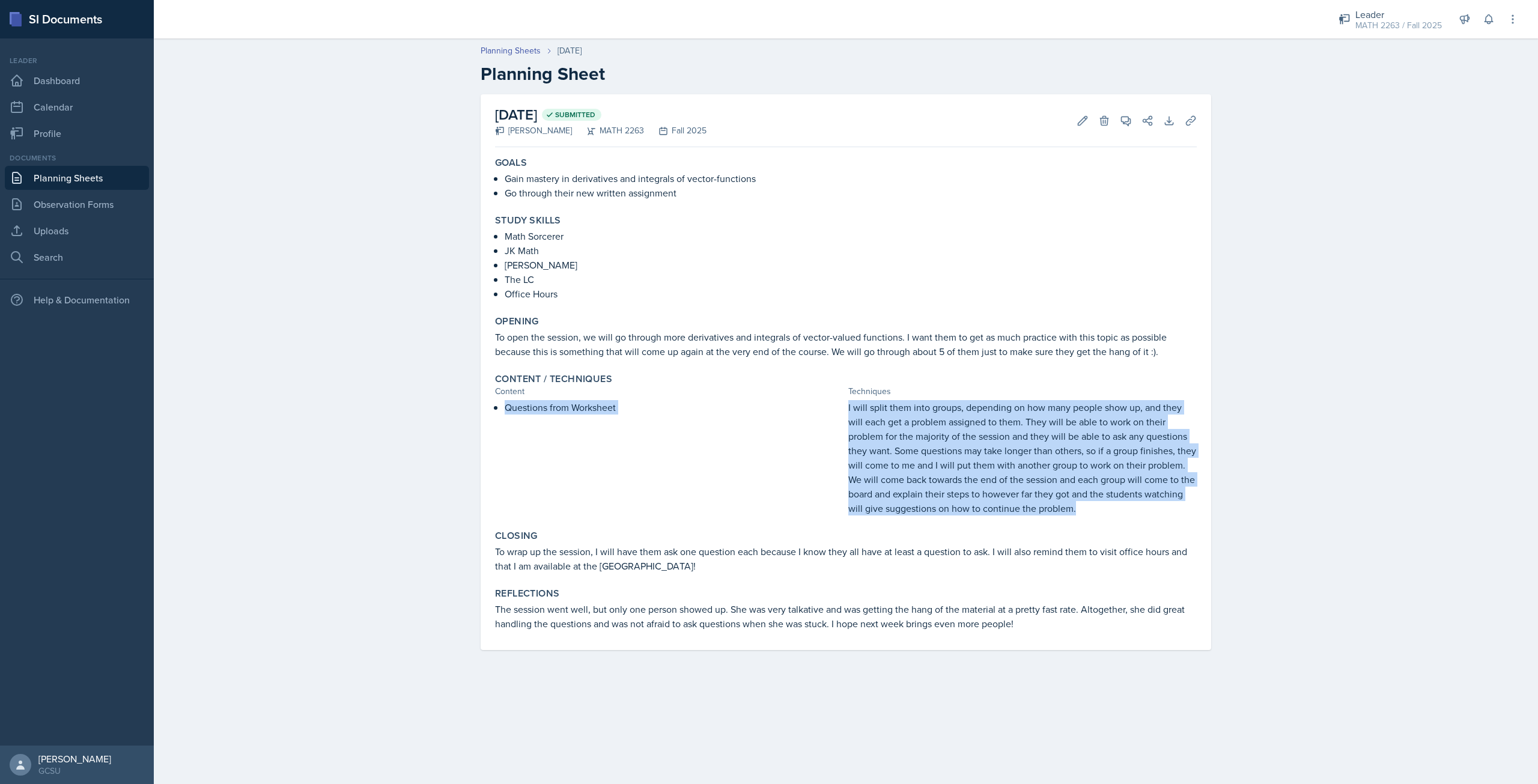
drag, startPoint x: 844, startPoint y: 405, endPoint x: 1090, endPoint y: 501, distance: 264.1
click at [1090, 501] on div "Questions from Worksheet I will split them into groups, depending on how many p…" at bounding box center [846, 457] width 702 height 115
click at [772, 479] on div "Questions from Worksheet" at bounding box center [669, 457] width 348 height 115
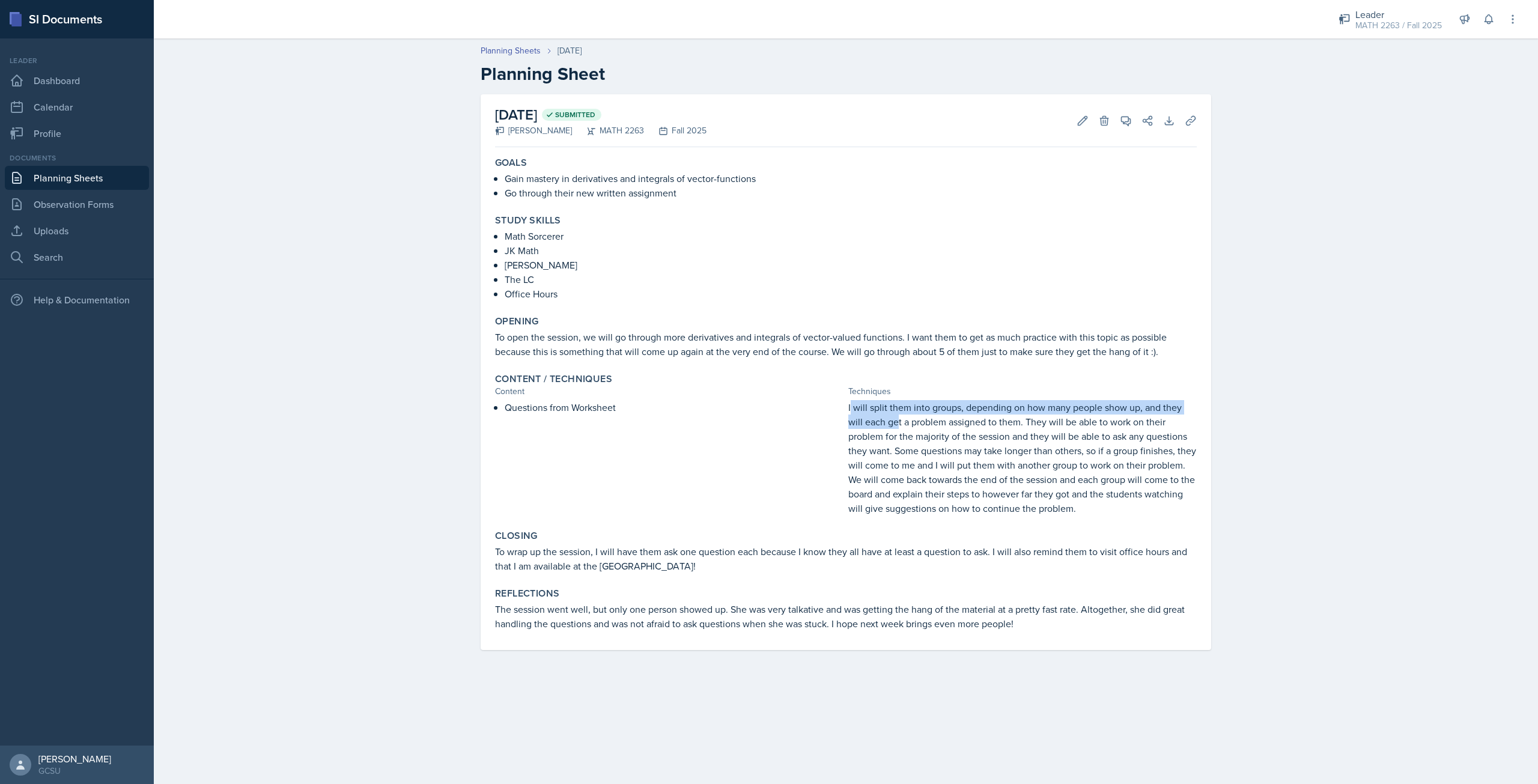
drag, startPoint x: 850, startPoint y: 404, endPoint x: 896, endPoint y: 426, distance: 51.0
click at [896, 426] on p "I will split them into groups, depending on how many people show up, and they w…" at bounding box center [1022, 457] width 348 height 115
click at [840, 405] on p "Questions from Worksheet" at bounding box center [674, 407] width 339 height 15
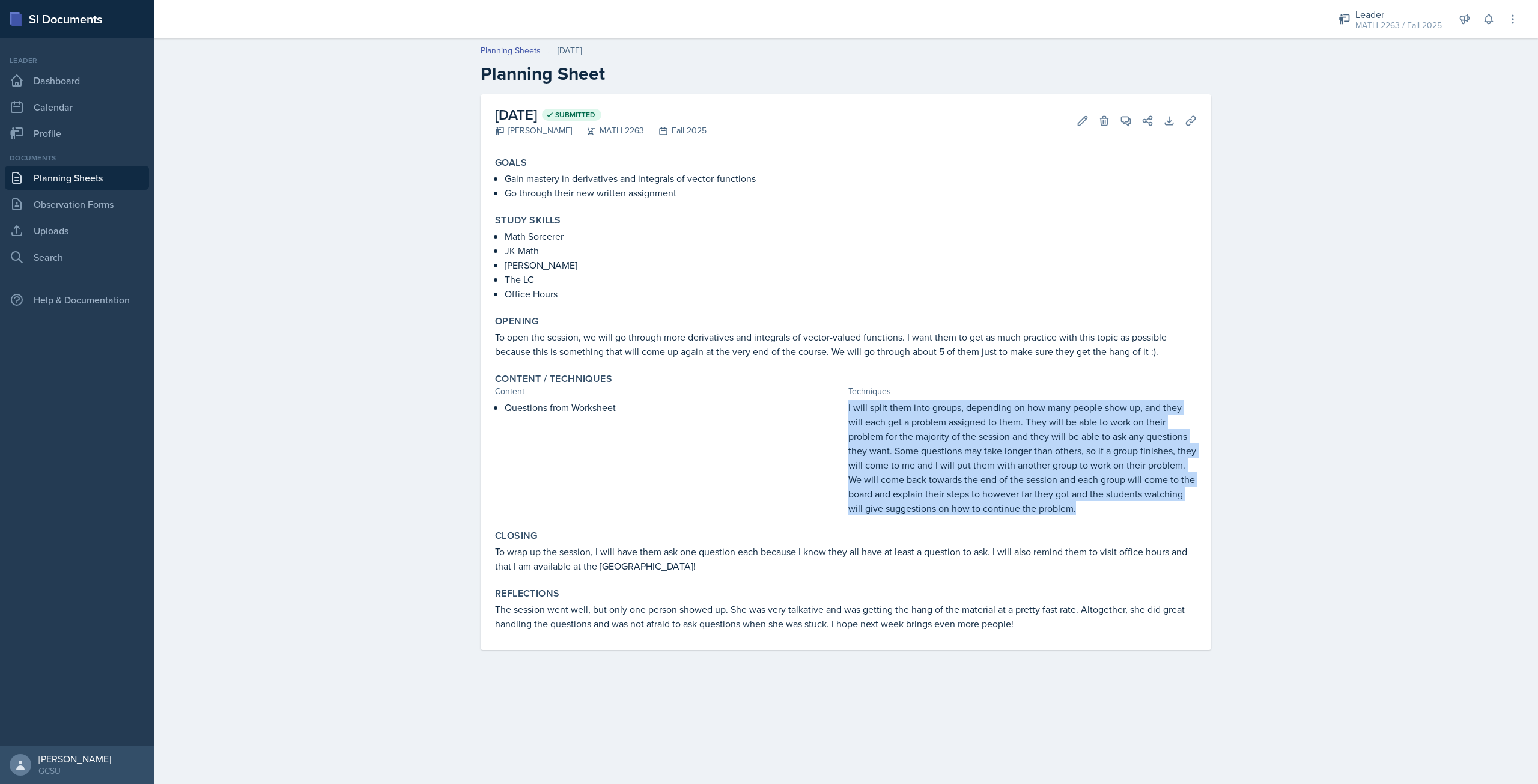
drag, startPoint x: 848, startPoint y: 406, endPoint x: 1140, endPoint y: 519, distance: 313.1
click at [1140, 519] on div "Content / Techniques Content Techniques Questions from Worksheet I will split t…" at bounding box center [846, 444] width 711 height 152
copy p "I will split them into groups, depending on how many people show up, and they w…"
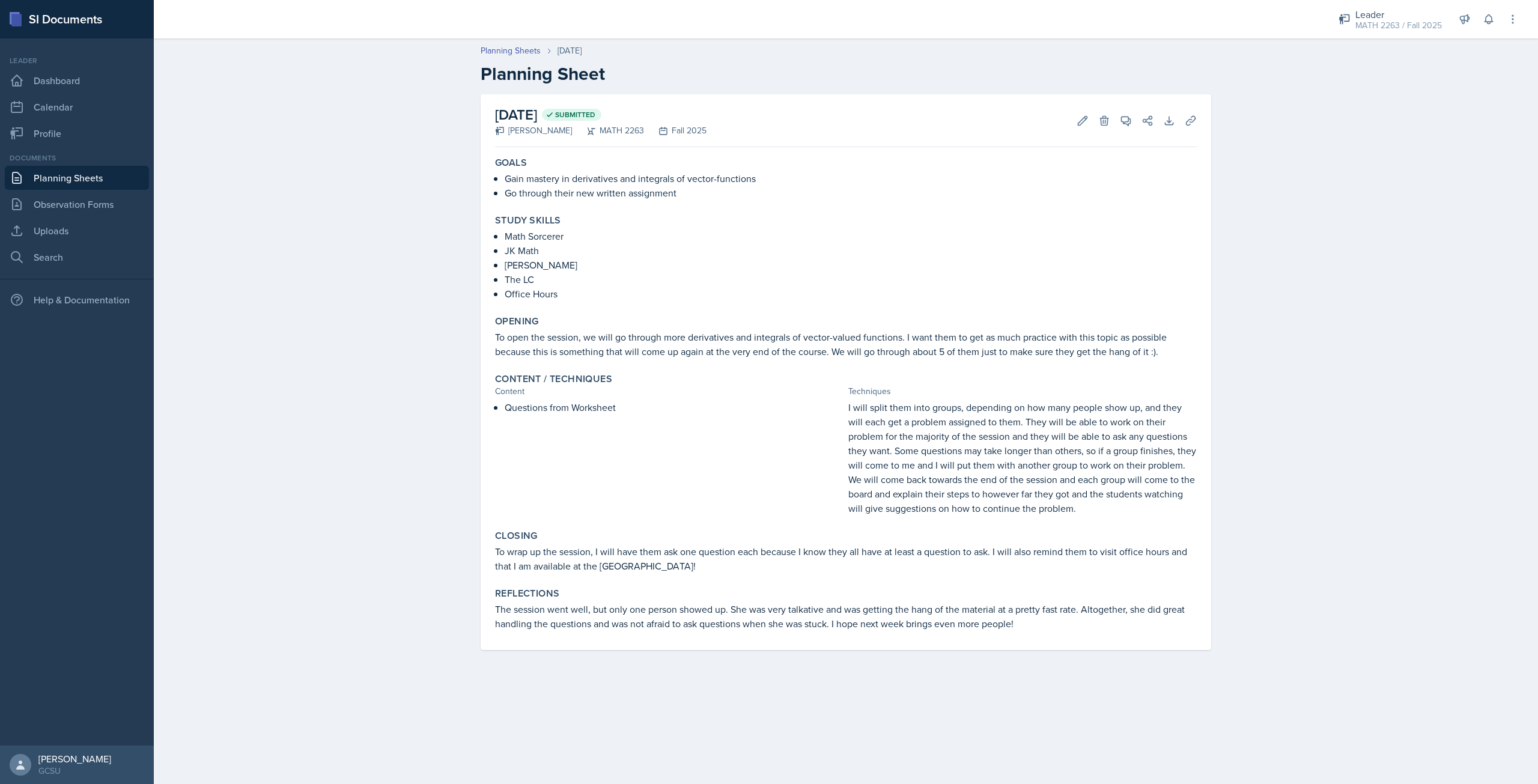
click at [758, 575] on div "Closing To wrap up the session, I will have them ask one question each because …" at bounding box center [846, 551] width 711 height 53
drag, startPoint x: 494, startPoint y: 551, endPoint x: 683, endPoint y: 575, distance: 190.5
click at [683, 575] on div "Closing To wrap up the session, I will have them ask one question each because …" at bounding box center [846, 551] width 711 height 53
copy p "To wrap up the session, I will have them ask one question each because I know t…"
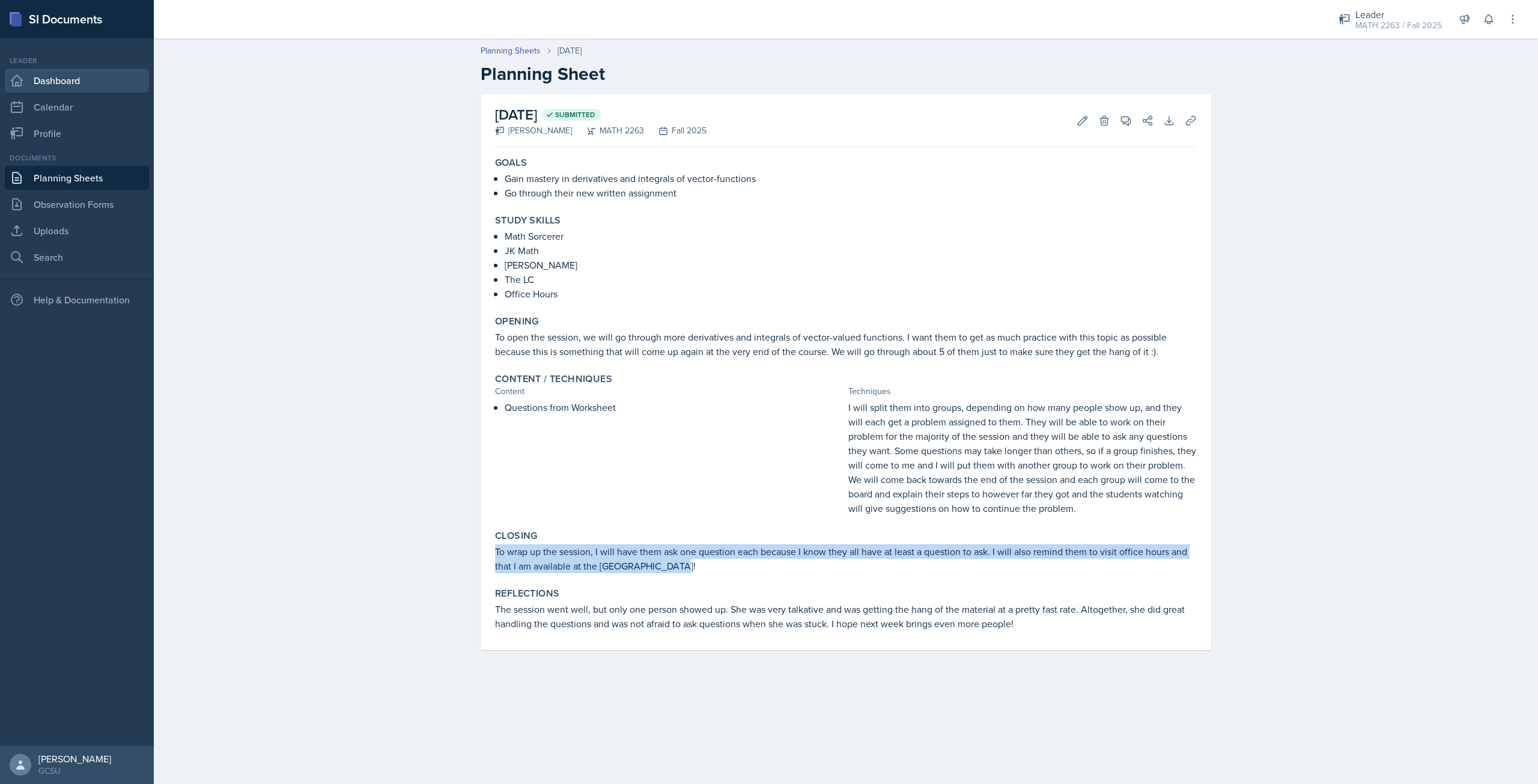
click at [64, 84] on link "Dashboard" at bounding box center [77, 80] width 144 height 24
